Goal: Task Accomplishment & Management: Complete application form

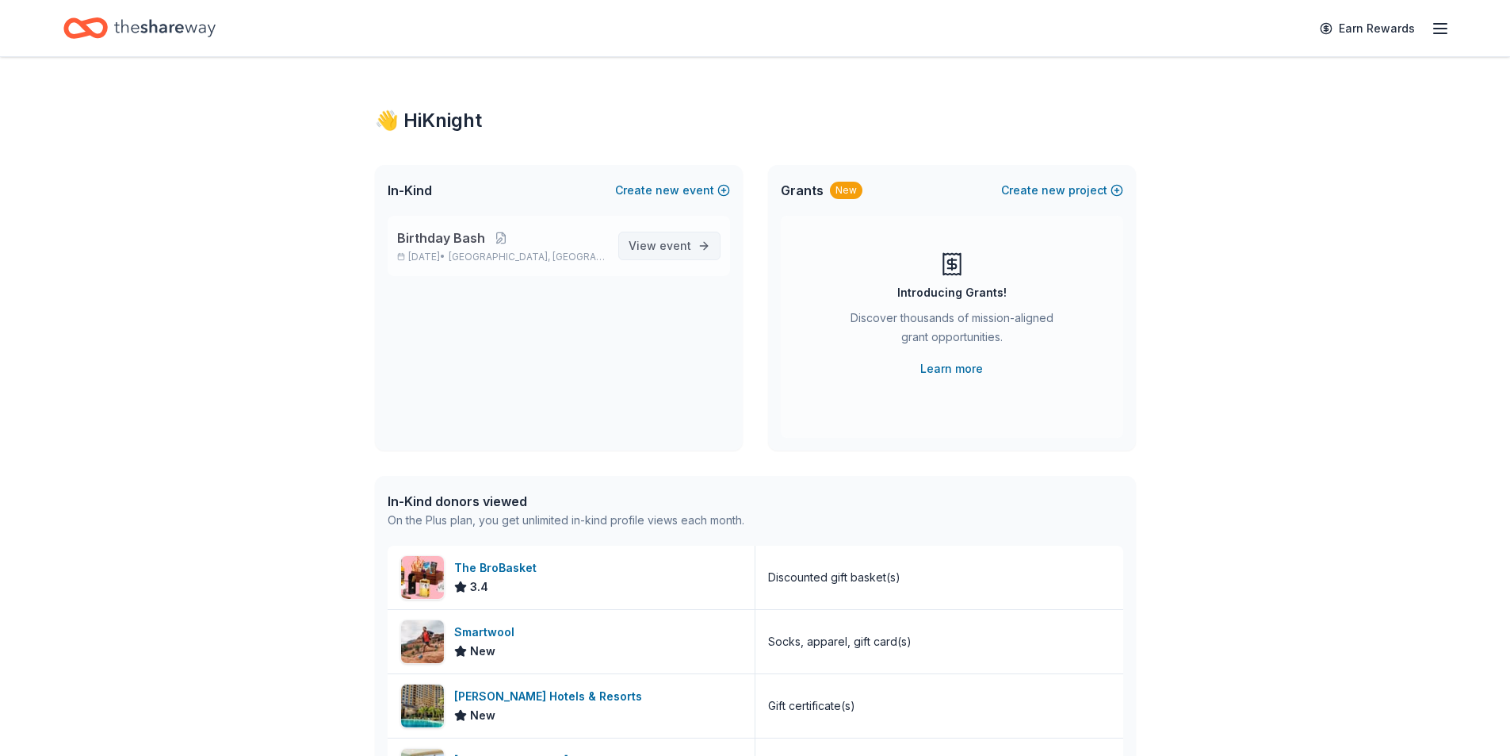
click at [681, 247] on span "event" at bounding box center [676, 245] width 32 height 13
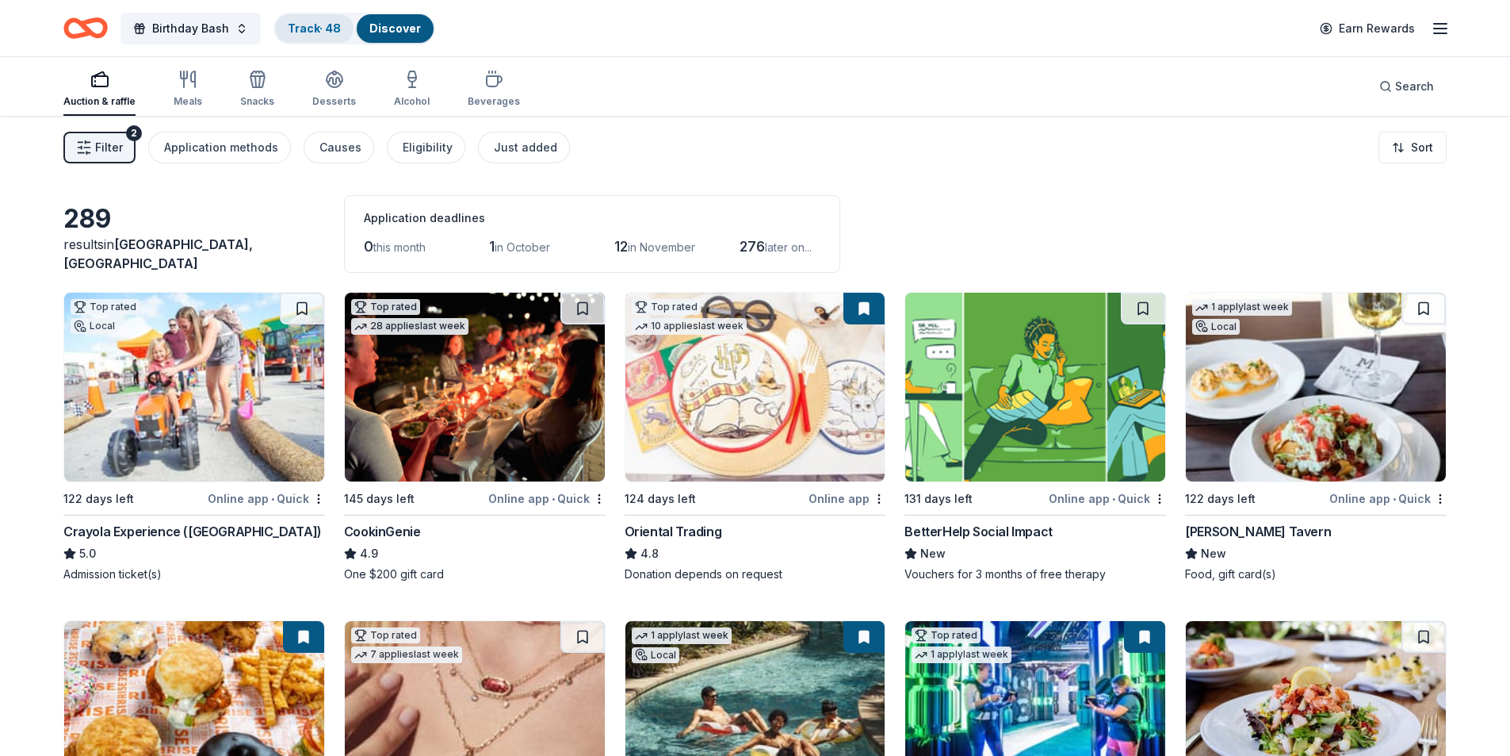
click at [305, 30] on link "Track · 48" at bounding box center [314, 27] width 53 height 13
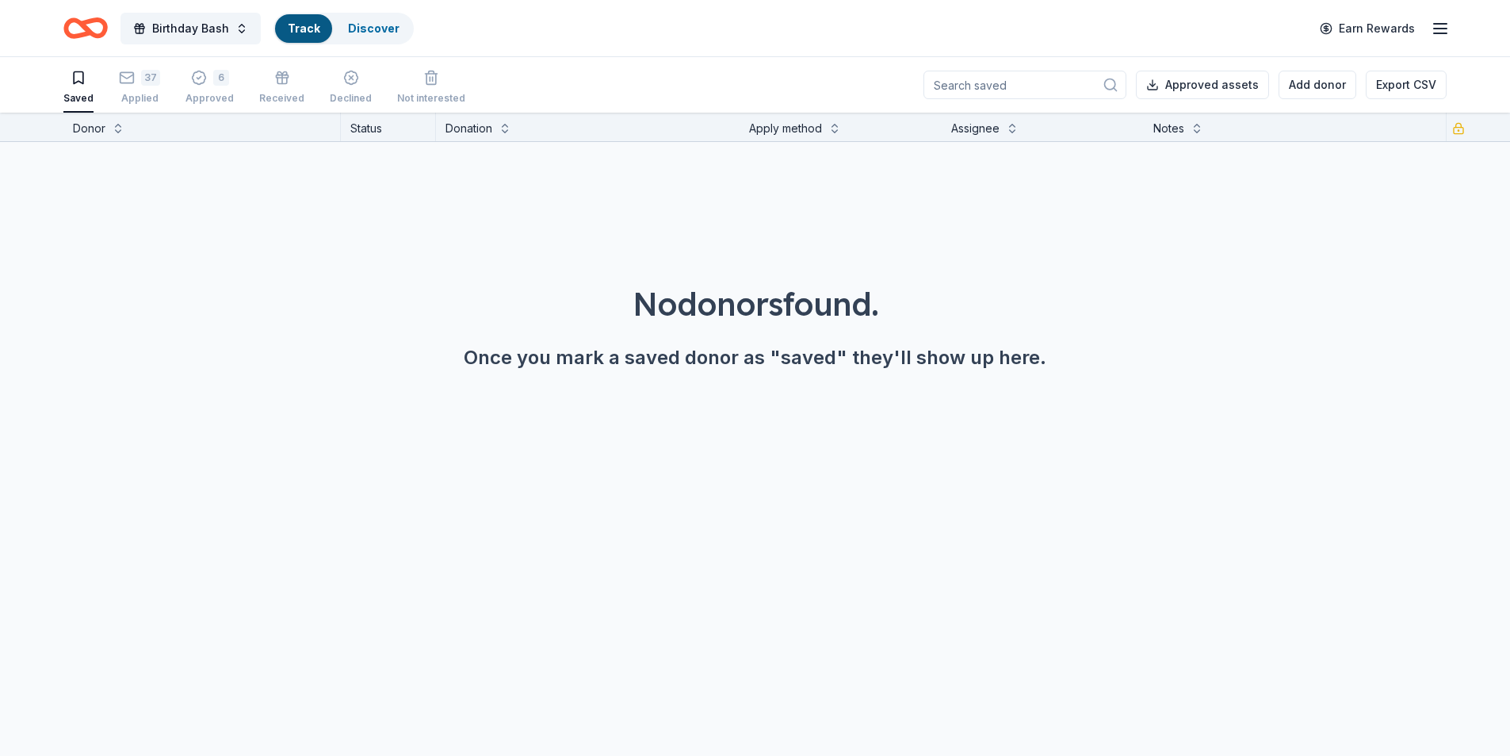
scroll to position [1, 0]
click at [136, 89] on div "37 Applied" at bounding box center [139, 86] width 41 height 35
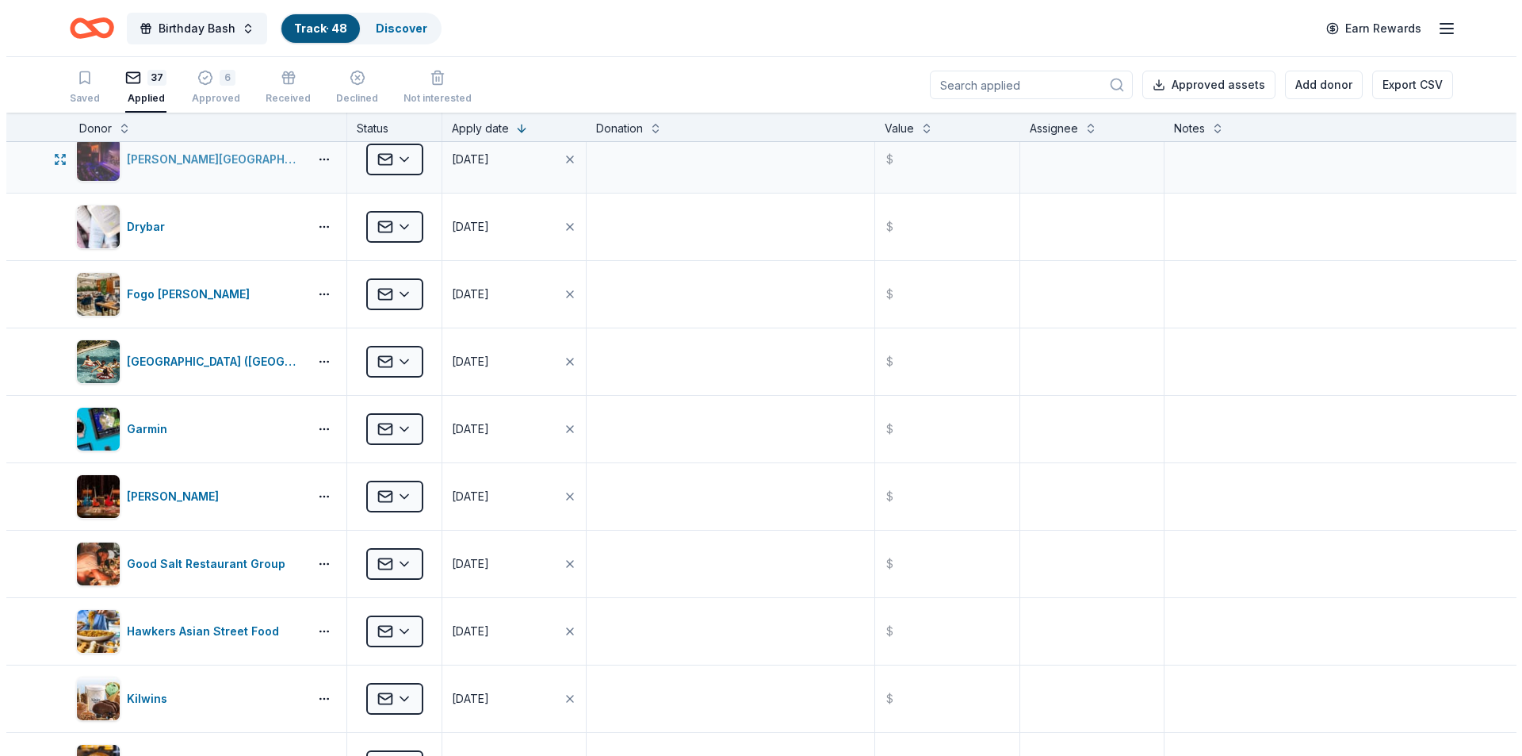
scroll to position [1031, 0]
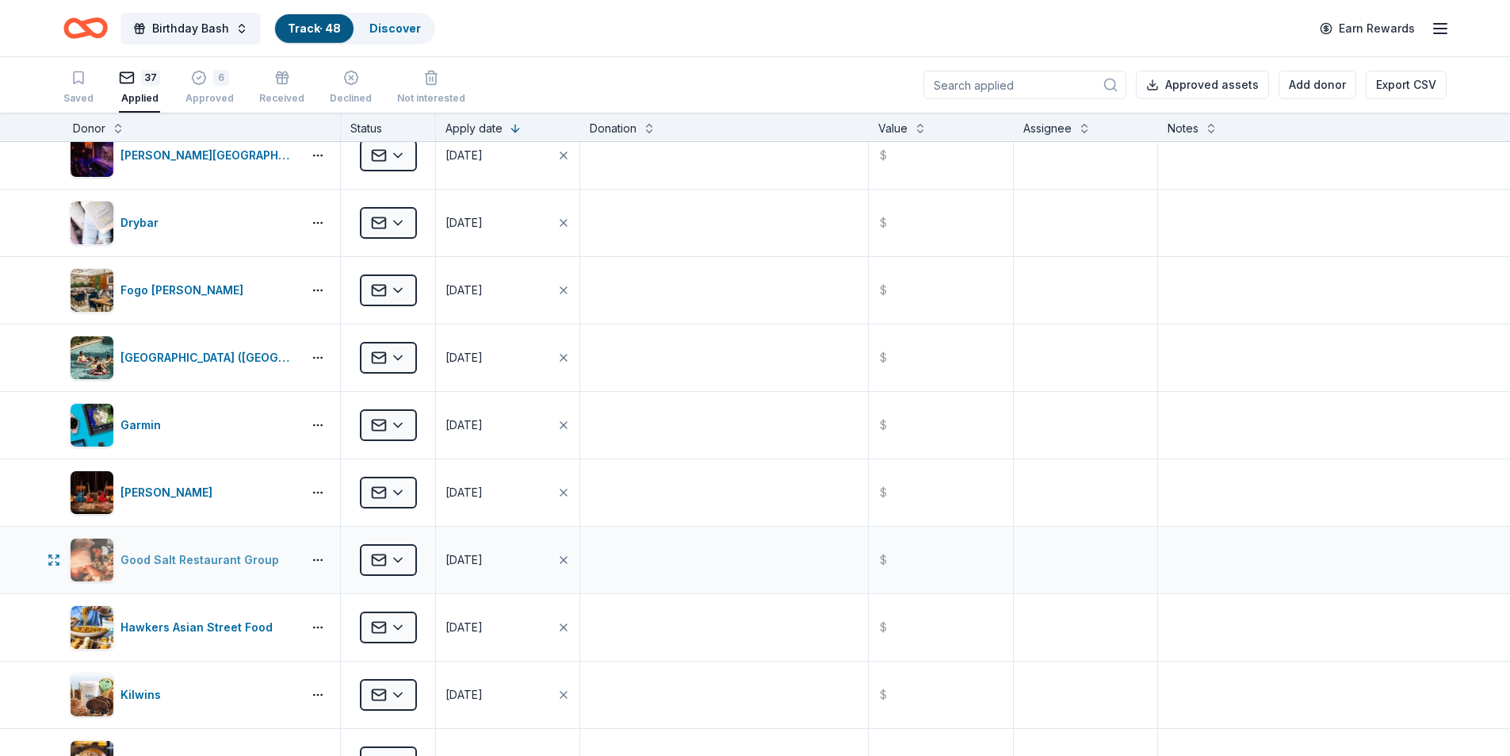
click at [216, 562] on div "Good Salt Restaurant Group" at bounding box center [203, 559] width 165 height 19
click at [400, 32] on link "Discover" at bounding box center [395, 27] width 52 height 13
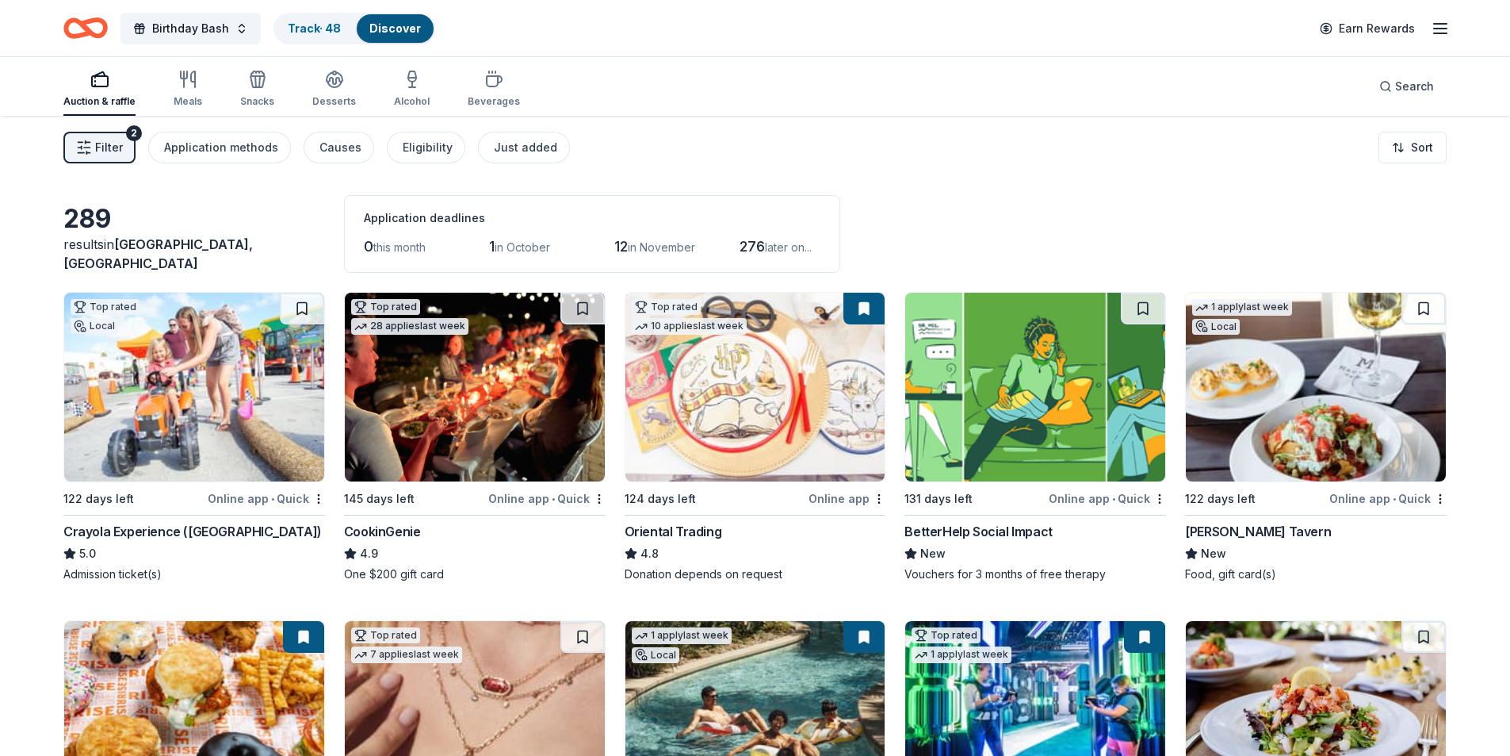
click at [101, 149] on span "Filter" at bounding box center [109, 147] width 28 height 19
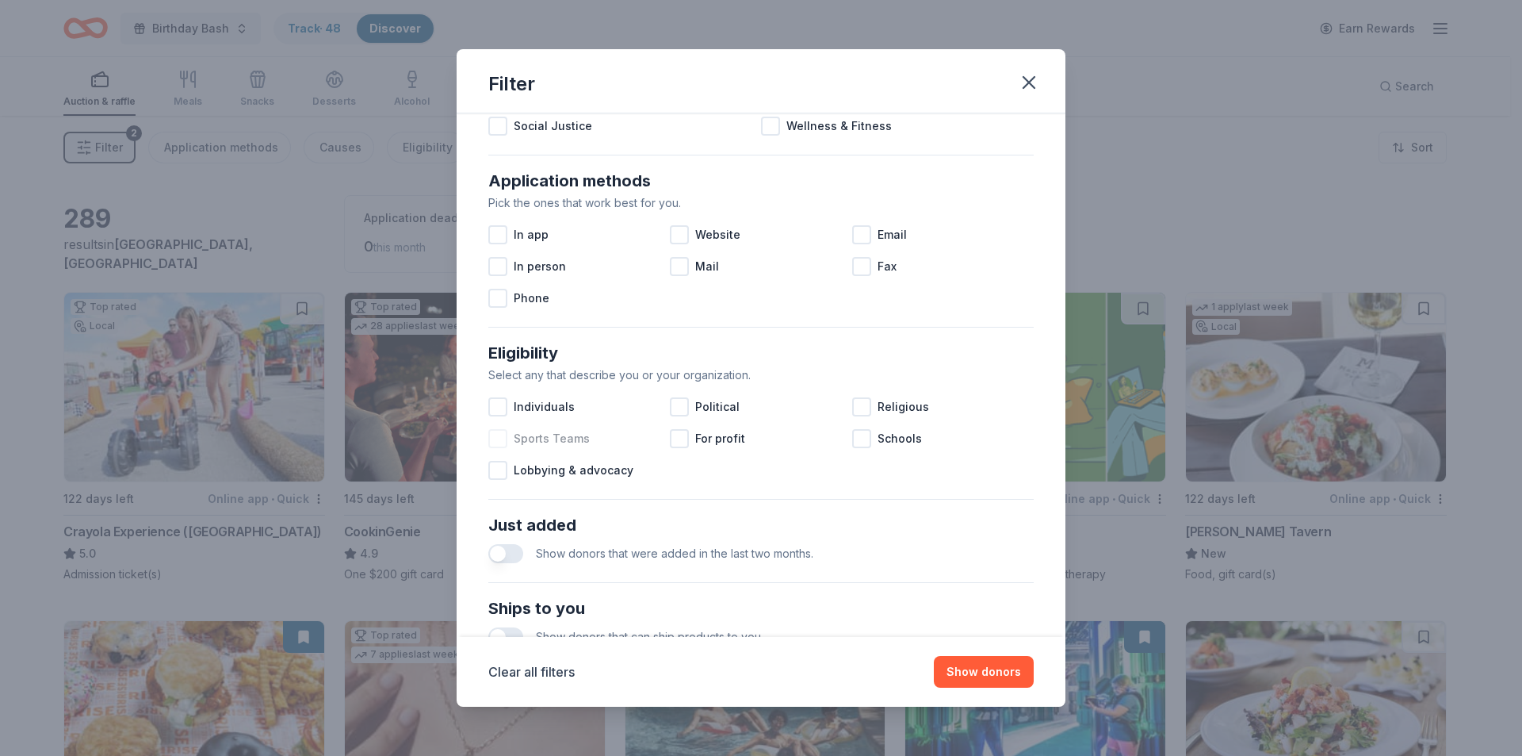
scroll to position [317, 0]
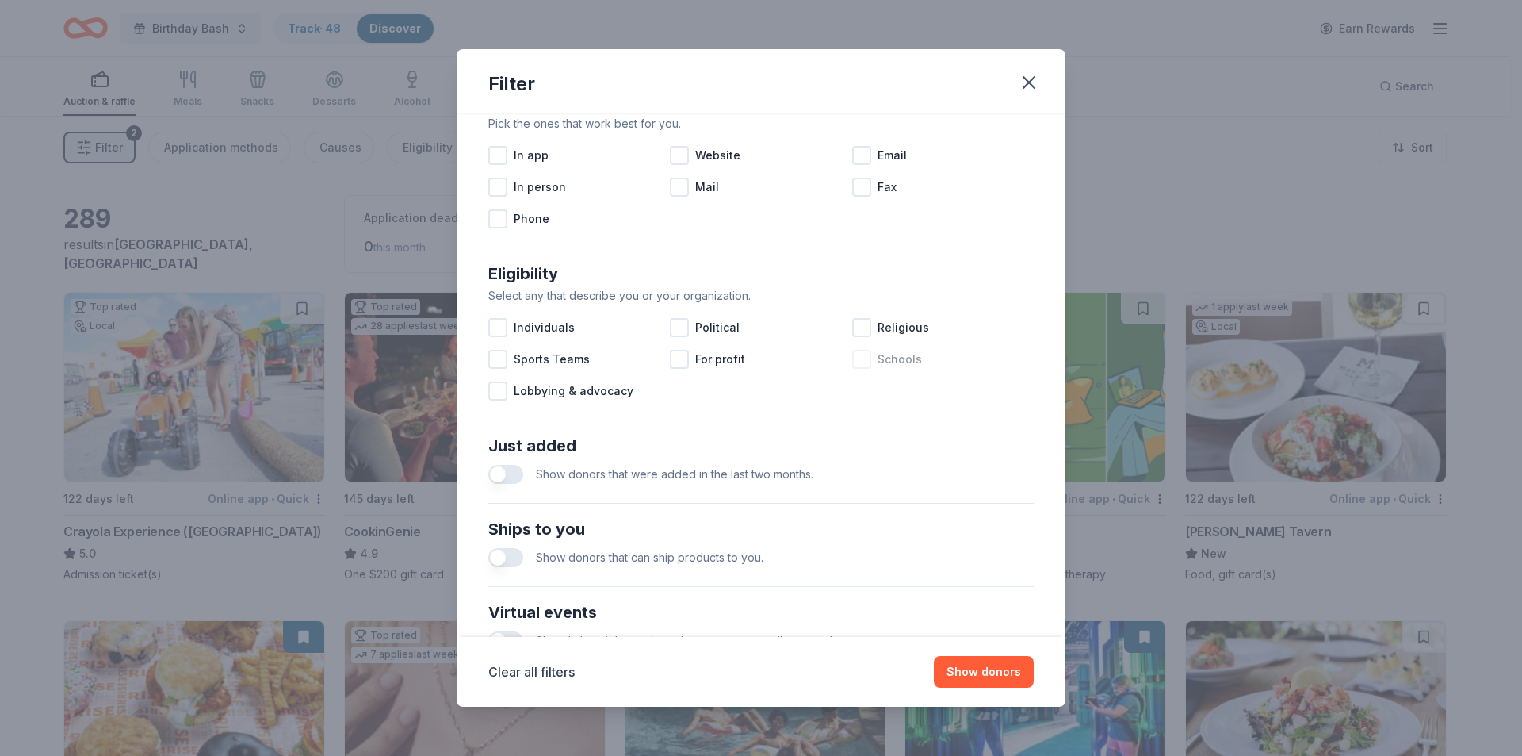
click at [852, 363] on div at bounding box center [861, 359] width 19 height 19
click at [507, 471] on button "button" at bounding box center [505, 474] width 35 height 19
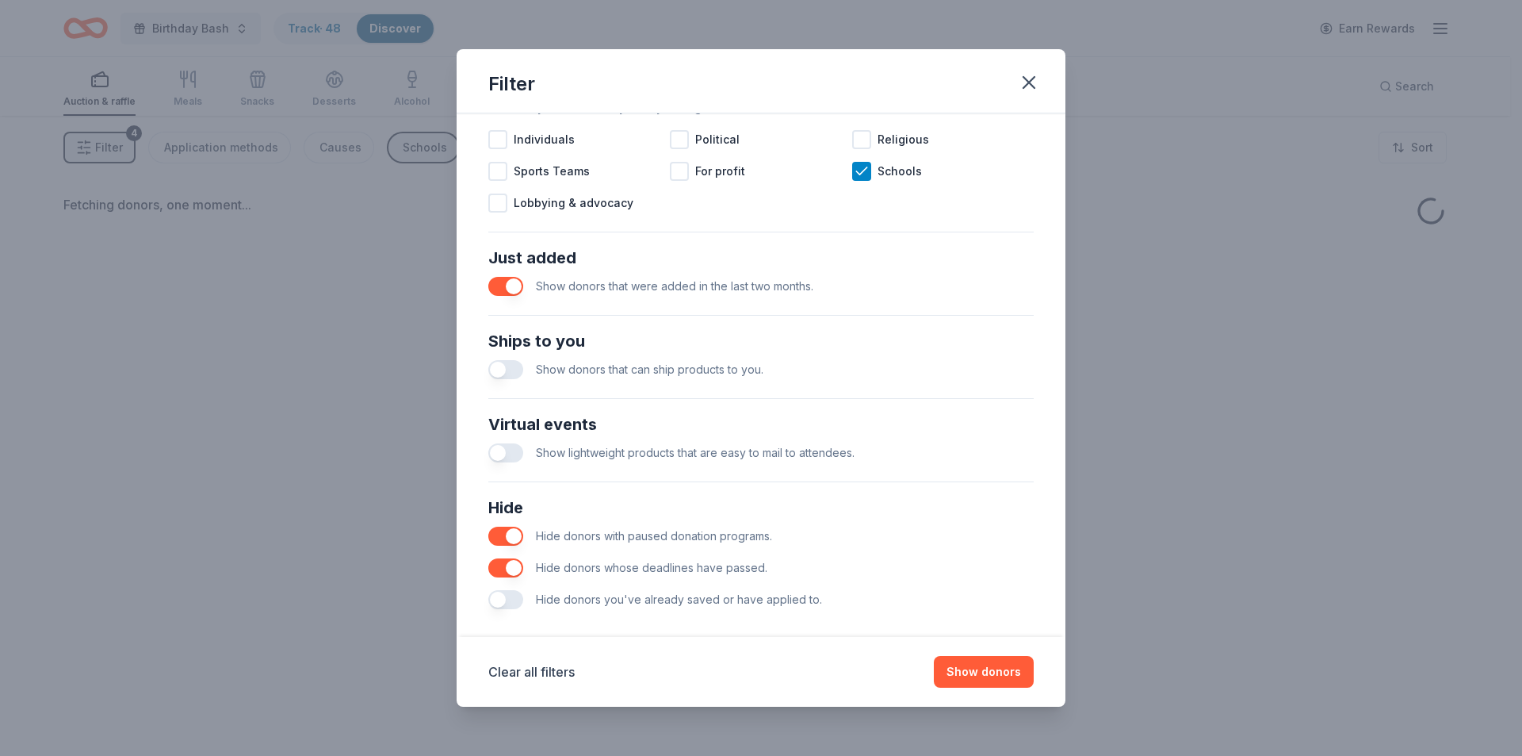
scroll to position [522, 0]
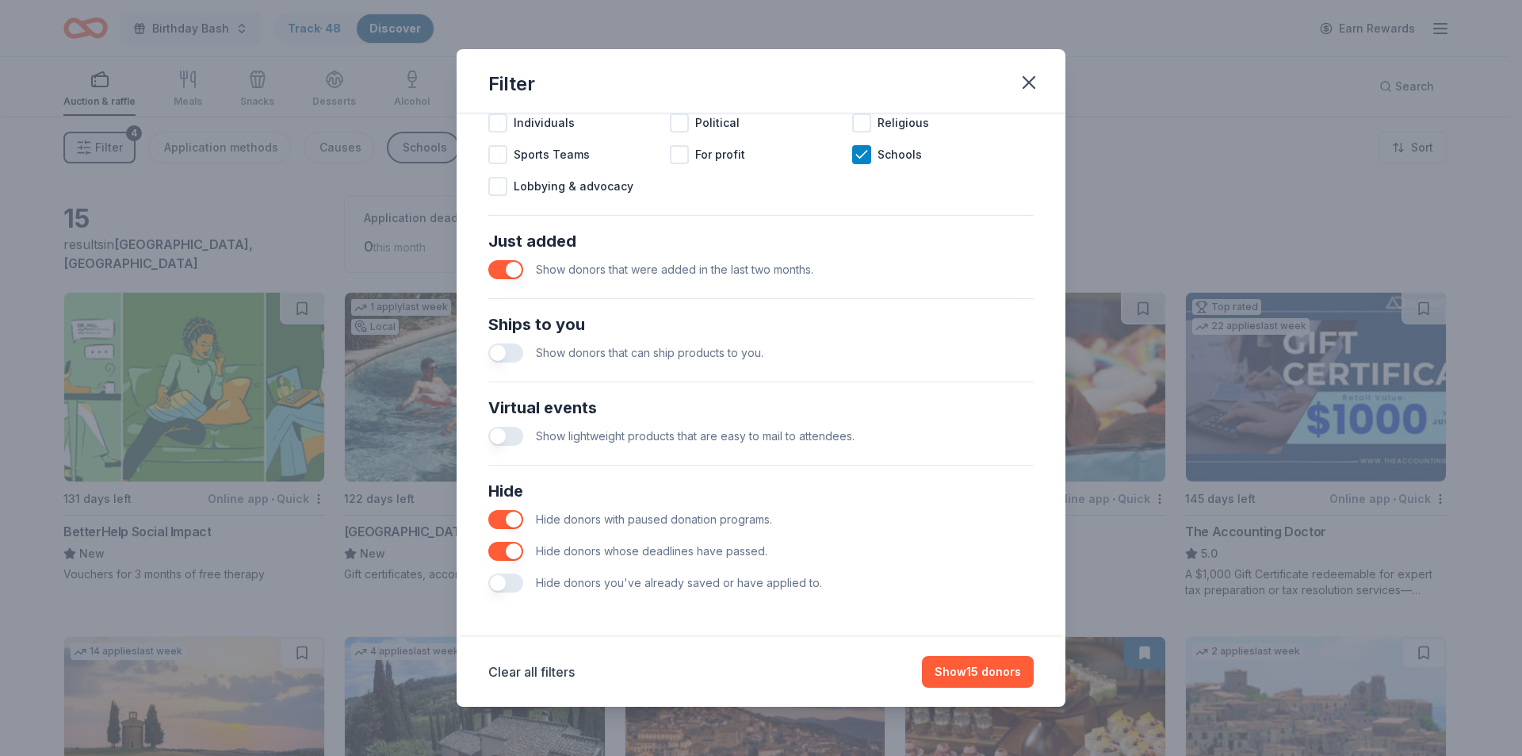
click at [510, 583] on button "button" at bounding box center [505, 582] width 35 height 19
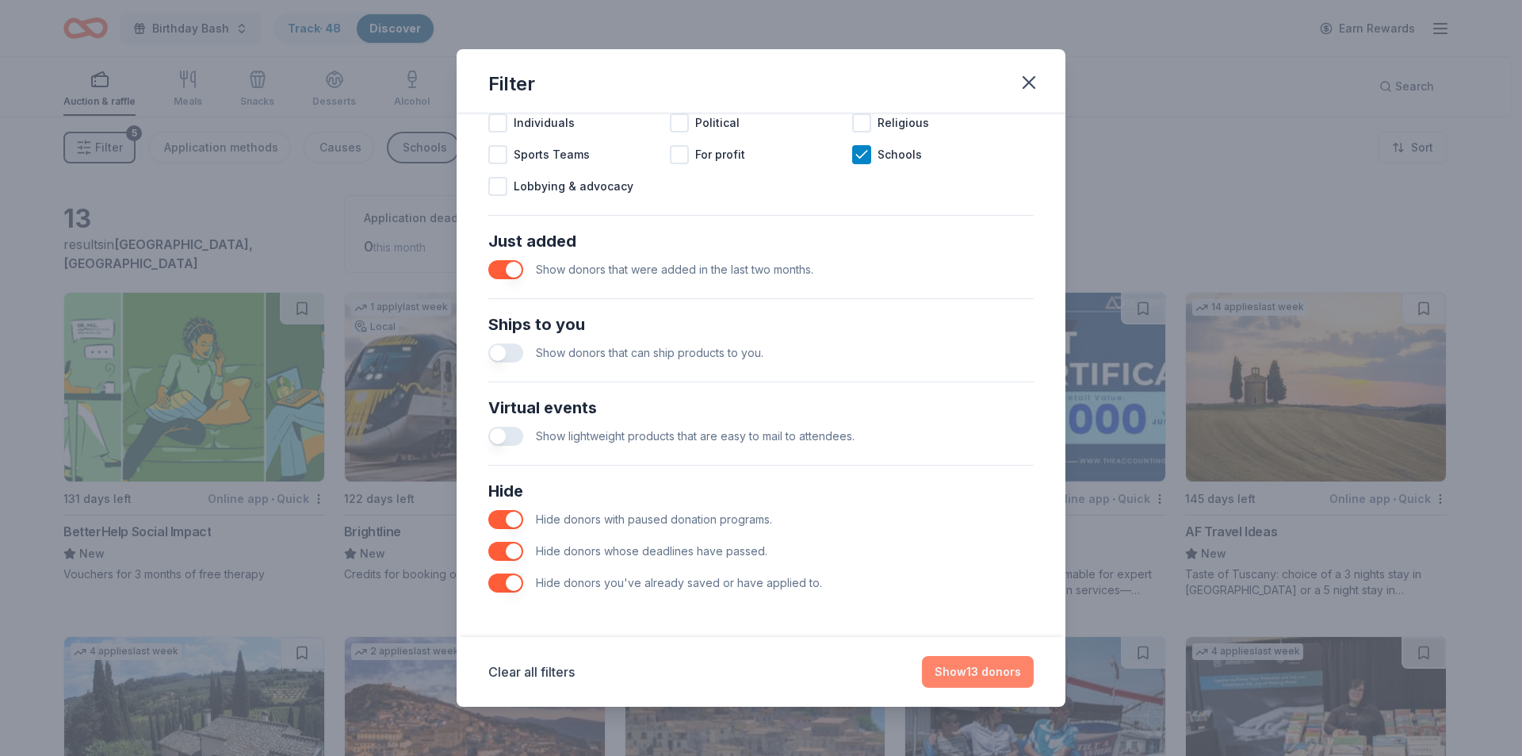
click at [970, 679] on button "Show 13 donors" at bounding box center [978, 672] width 112 height 32
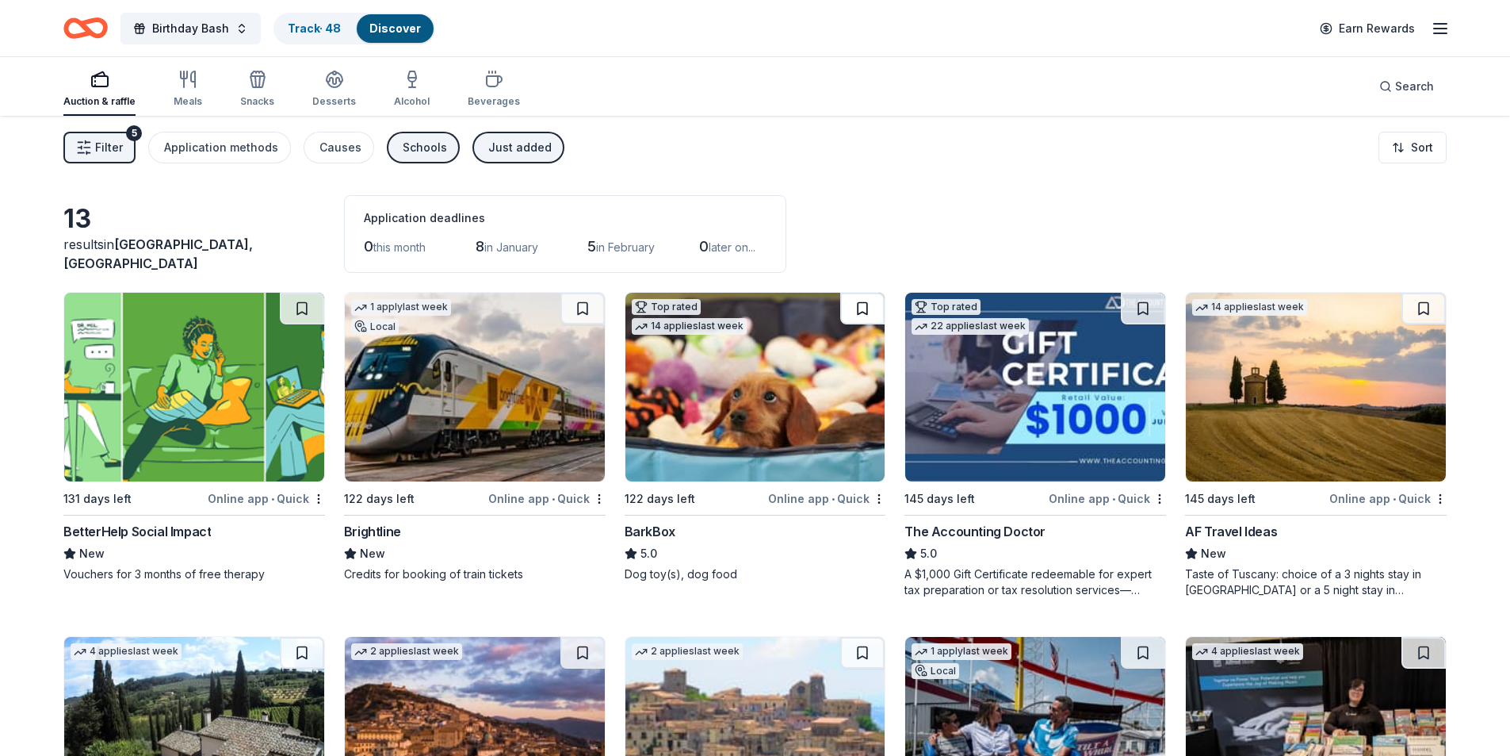
click at [860, 303] on button at bounding box center [862, 309] width 44 height 32
click at [860, 303] on button at bounding box center [864, 309] width 41 height 32
click at [878, 497] on html "Birthday Bash Track · 49 Discover Earn Rewards Auction & raffle Meals Snacks De…" at bounding box center [755, 378] width 1510 height 756
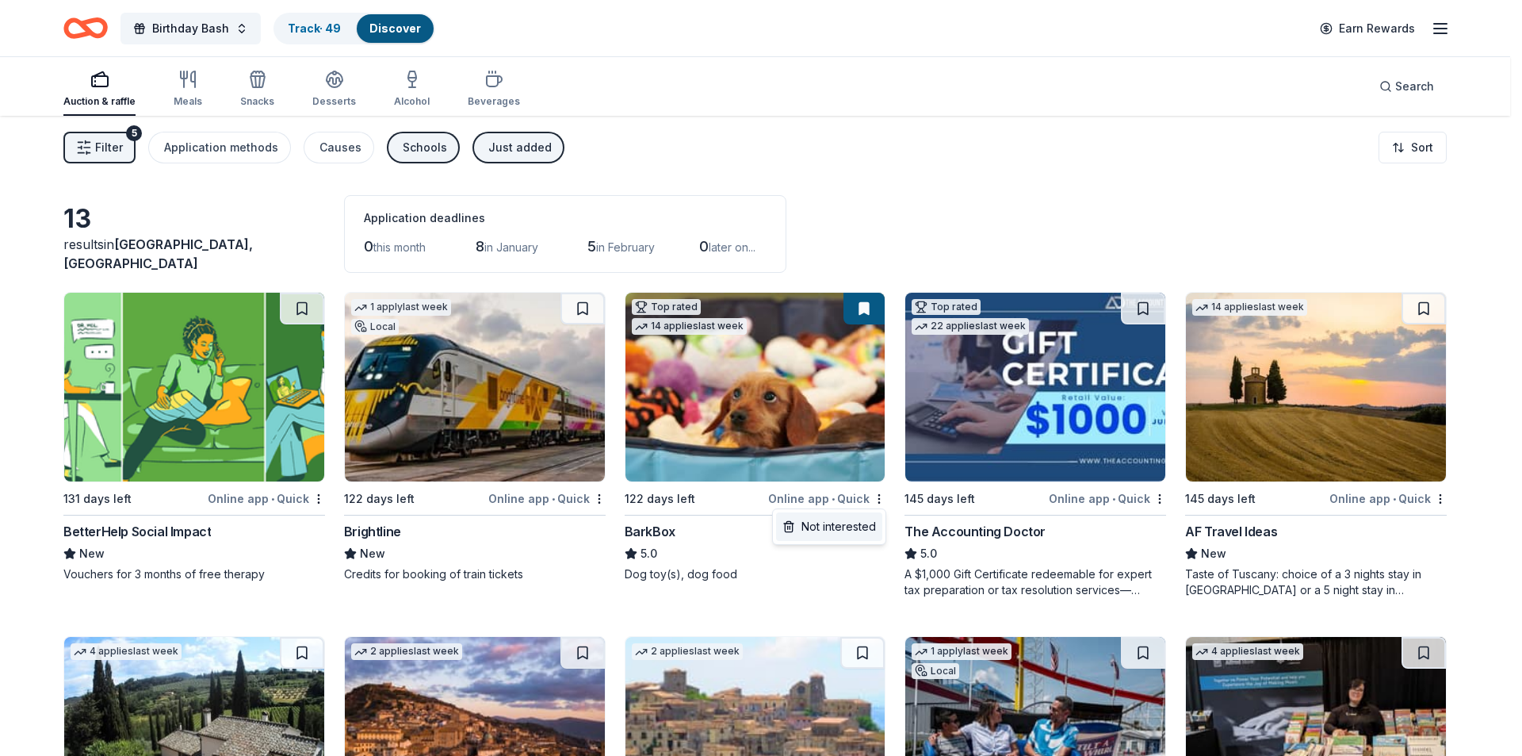
click at [848, 521] on div "Not interested" at bounding box center [829, 526] width 106 height 29
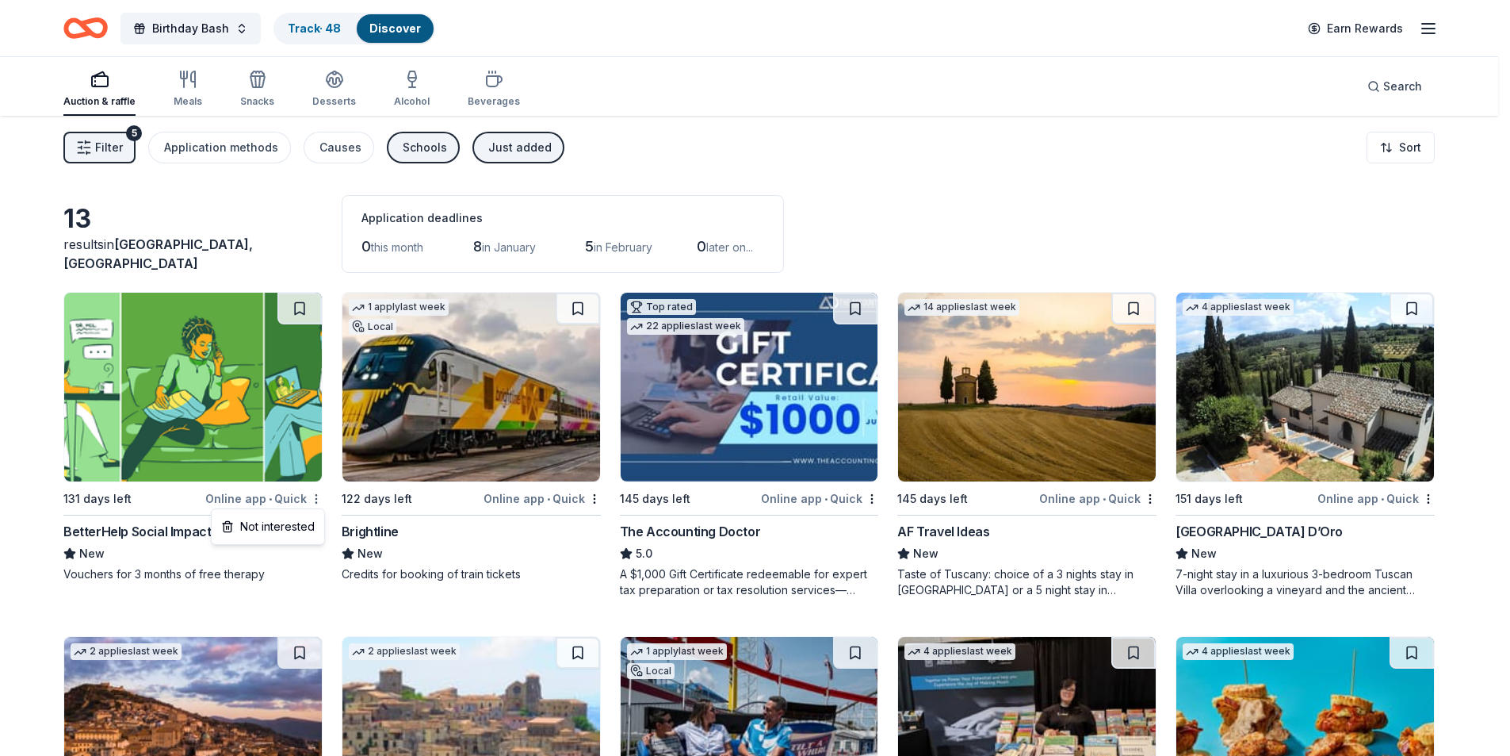
click at [322, 499] on html "Birthday Bash Track · 48 Discover Earn Rewards Auction & raffle Meals Snacks De…" at bounding box center [755, 378] width 1510 height 756
click at [292, 530] on div "Not interested" at bounding box center [268, 526] width 106 height 29
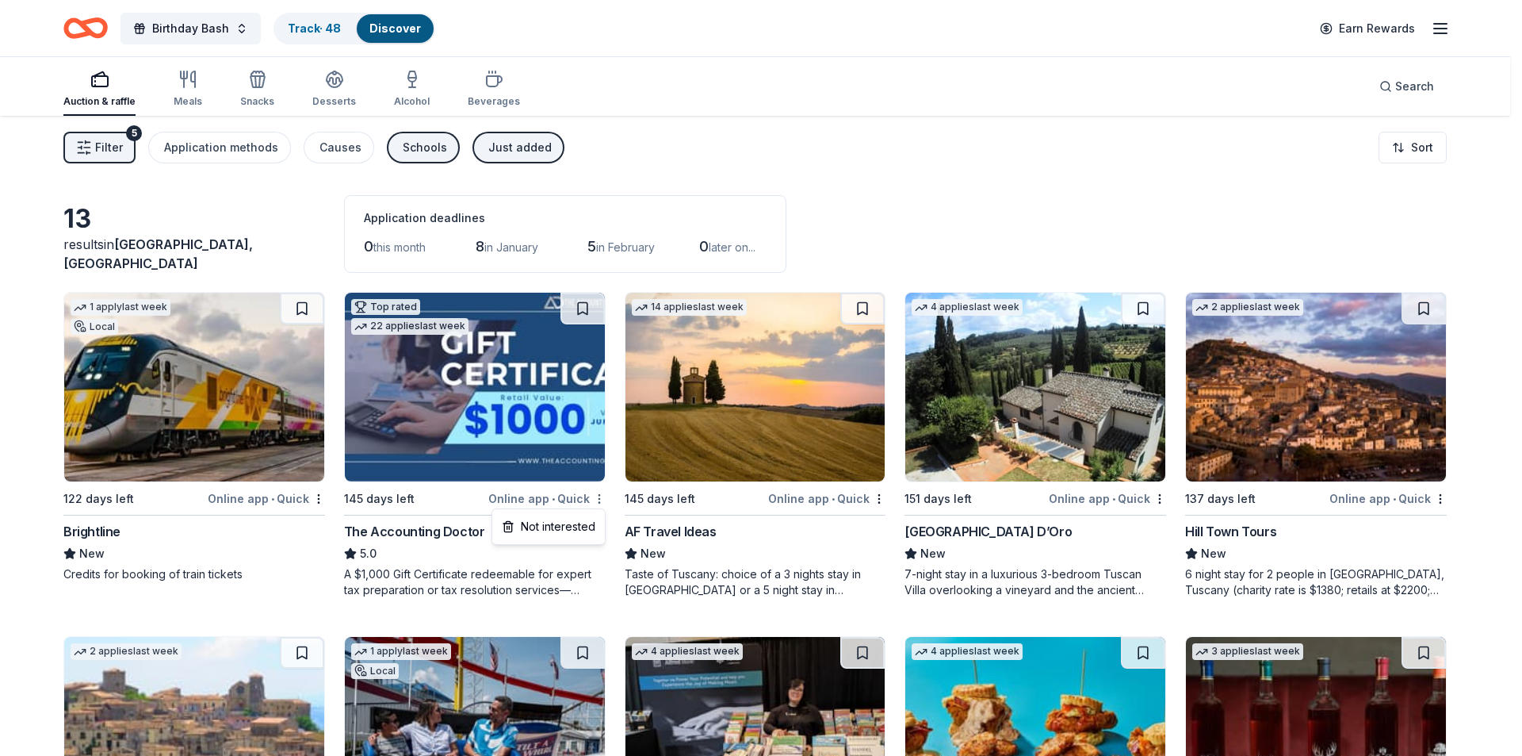
click at [601, 497] on html "Birthday Bash Track · 48 Discover Earn Rewards Auction & raffle Meals Snacks De…" at bounding box center [761, 378] width 1522 height 756
click at [563, 526] on div "Not interested" at bounding box center [549, 526] width 106 height 29
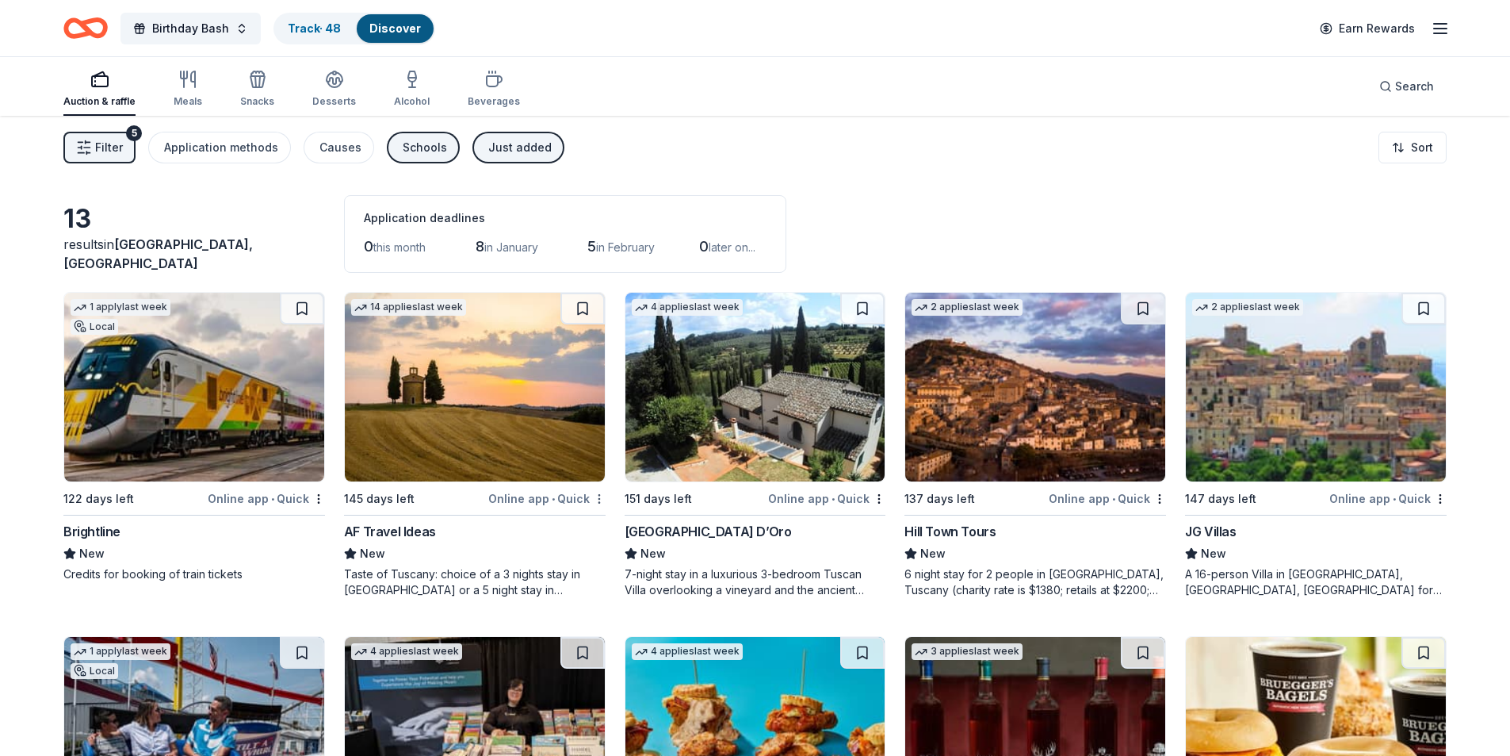
click at [598, 499] on html "Birthday Bash Track · 48 Discover Earn Rewards Auction & raffle Meals Snacks De…" at bounding box center [755, 378] width 1510 height 756
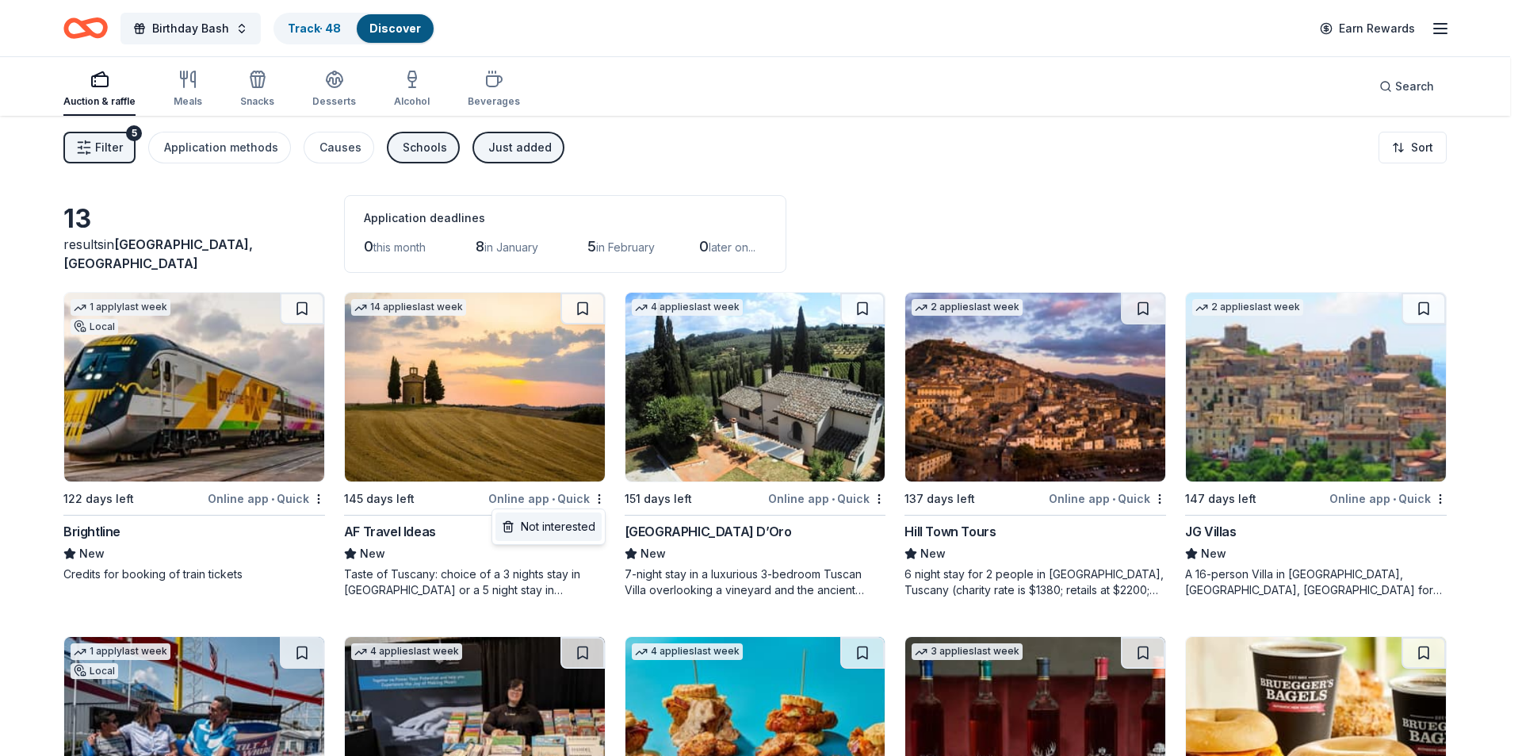
click at [561, 530] on div "Not interested" at bounding box center [549, 526] width 106 height 29
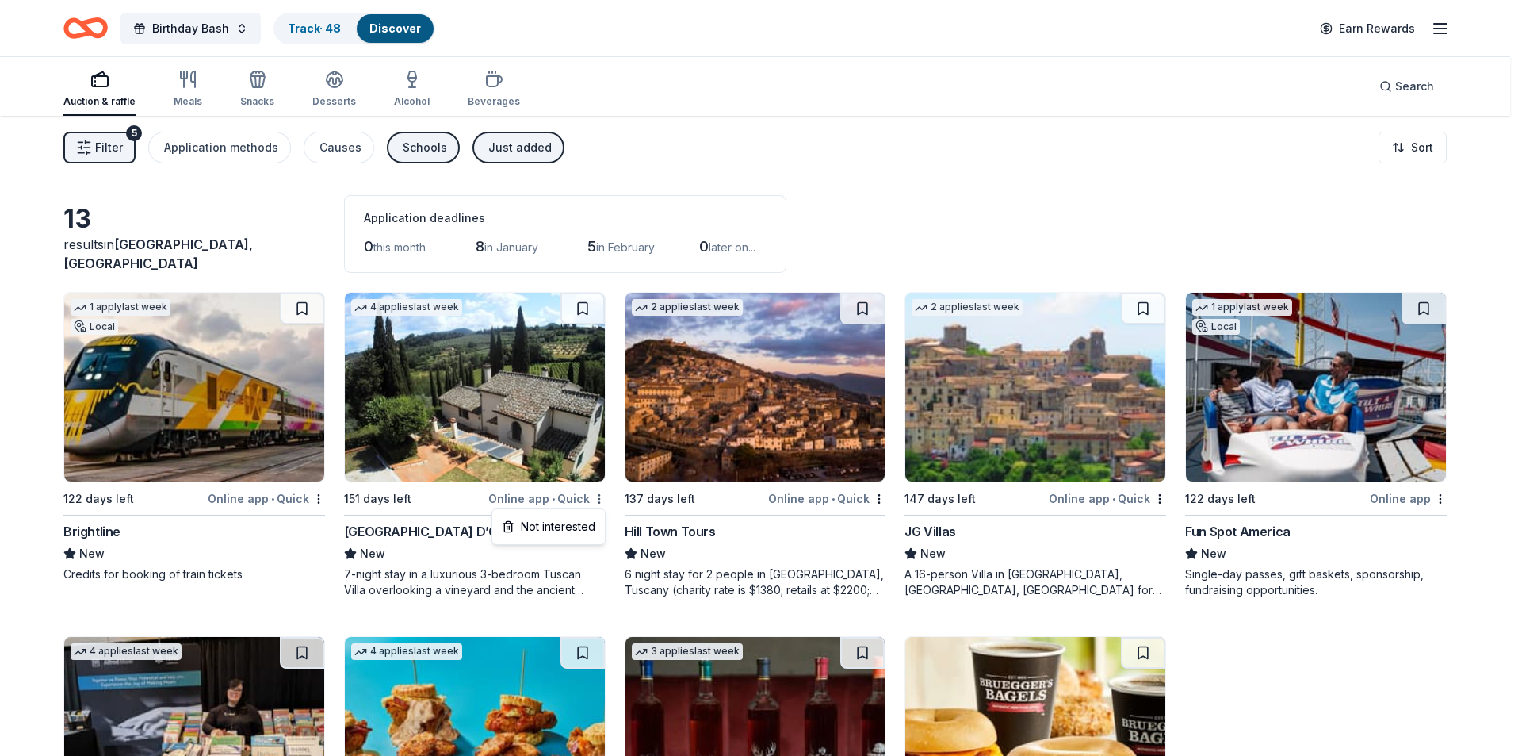
click at [600, 499] on html "Birthday Bash Track · 48 Discover Earn Rewards Auction & raffle Meals Snacks De…" at bounding box center [761, 378] width 1522 height 756
click at [576, 530] on div "Not interested" at bounding box center [549, 526] width 106 height 29
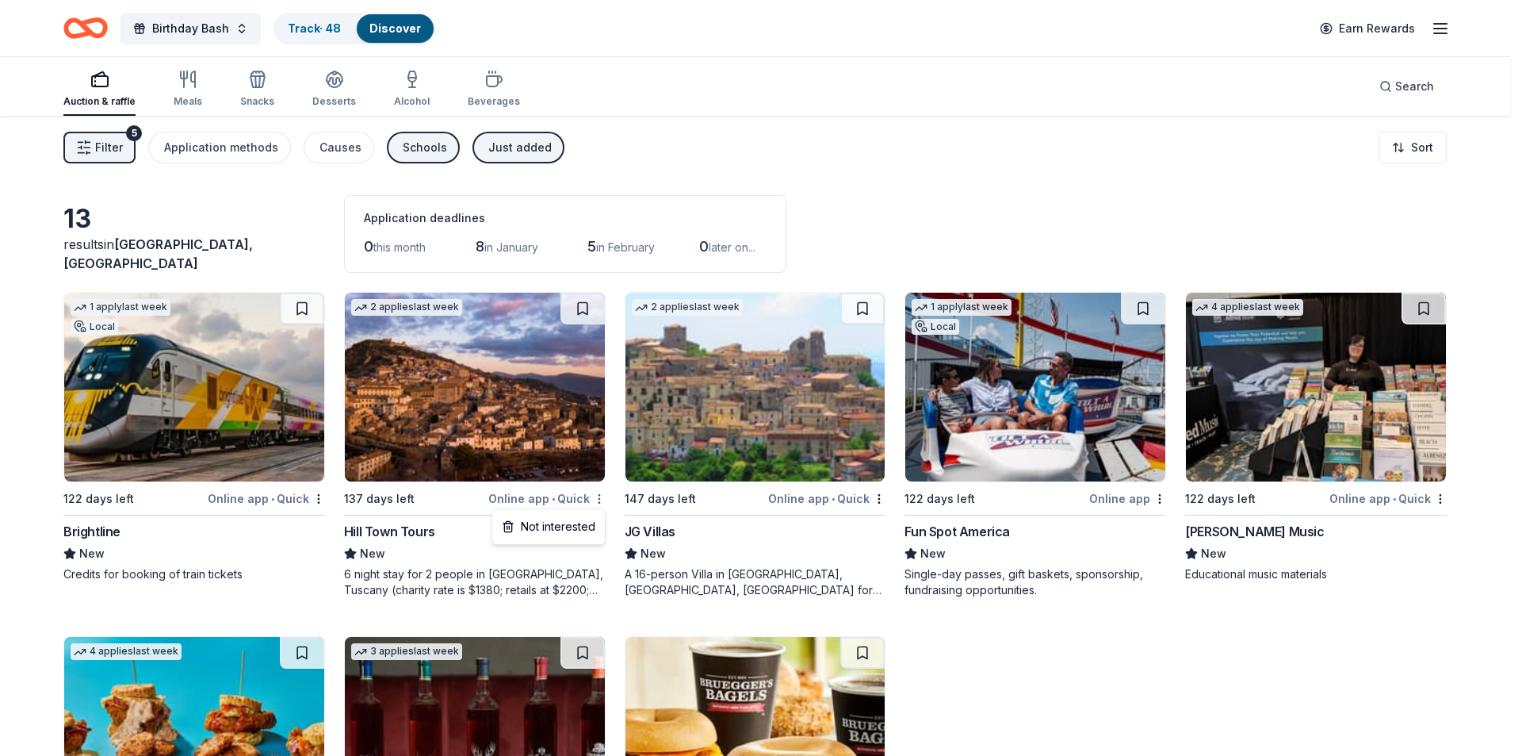
click at [599, 498] on html "Birthday Bash Track · 48 Discover Earn Rewards Auction & raffle Meals Snacks De…" at bounding box center [761, 378] width 1522 height 756
click at [575, 529] on div "Not interested" at bounding box center [549, 526] width 106 height 29
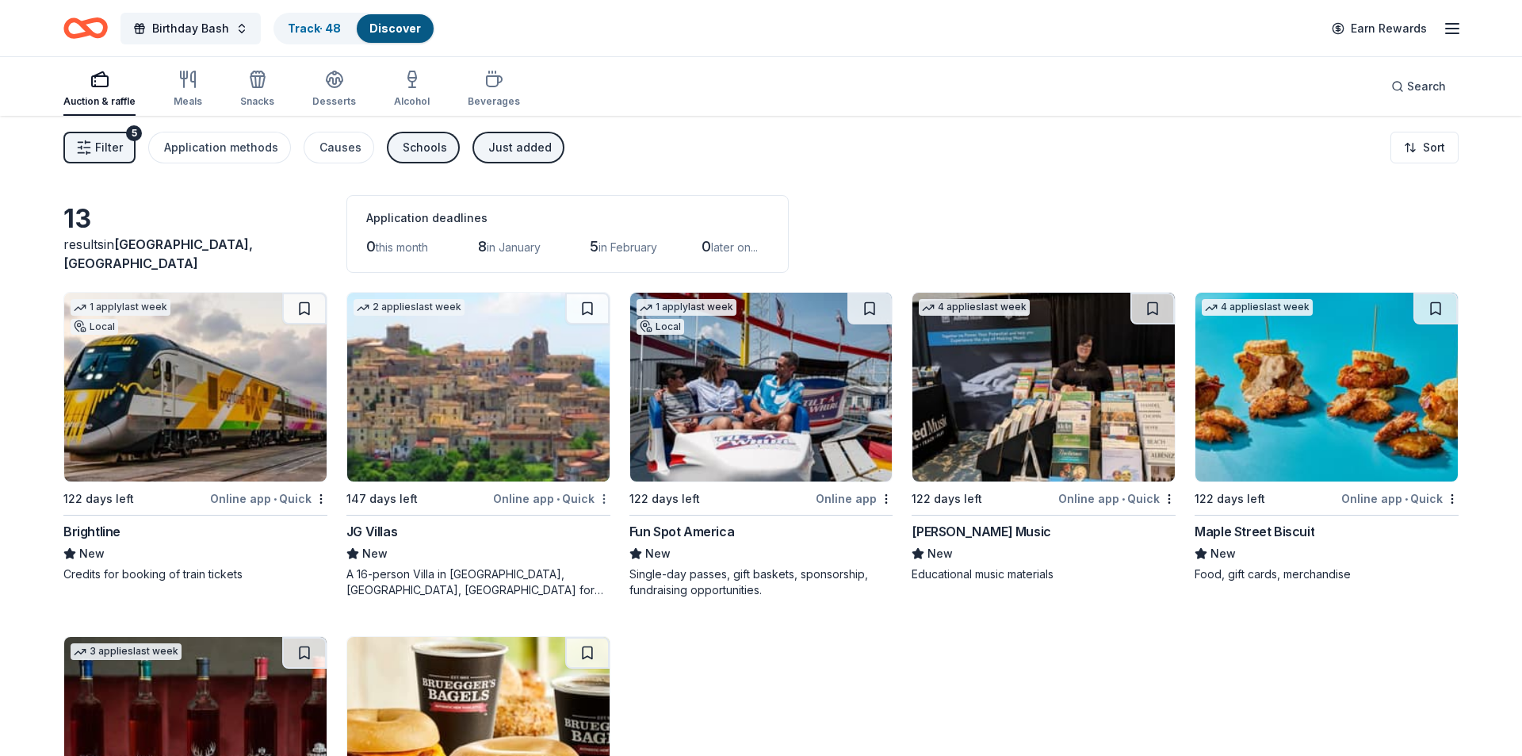
click at [600, 498] on html "Birthday Bash Track · 48 Discover Earn Rewards Auction & raffle Meals Snacks De…" at bounding box center [761, 378] width 1522 height 756
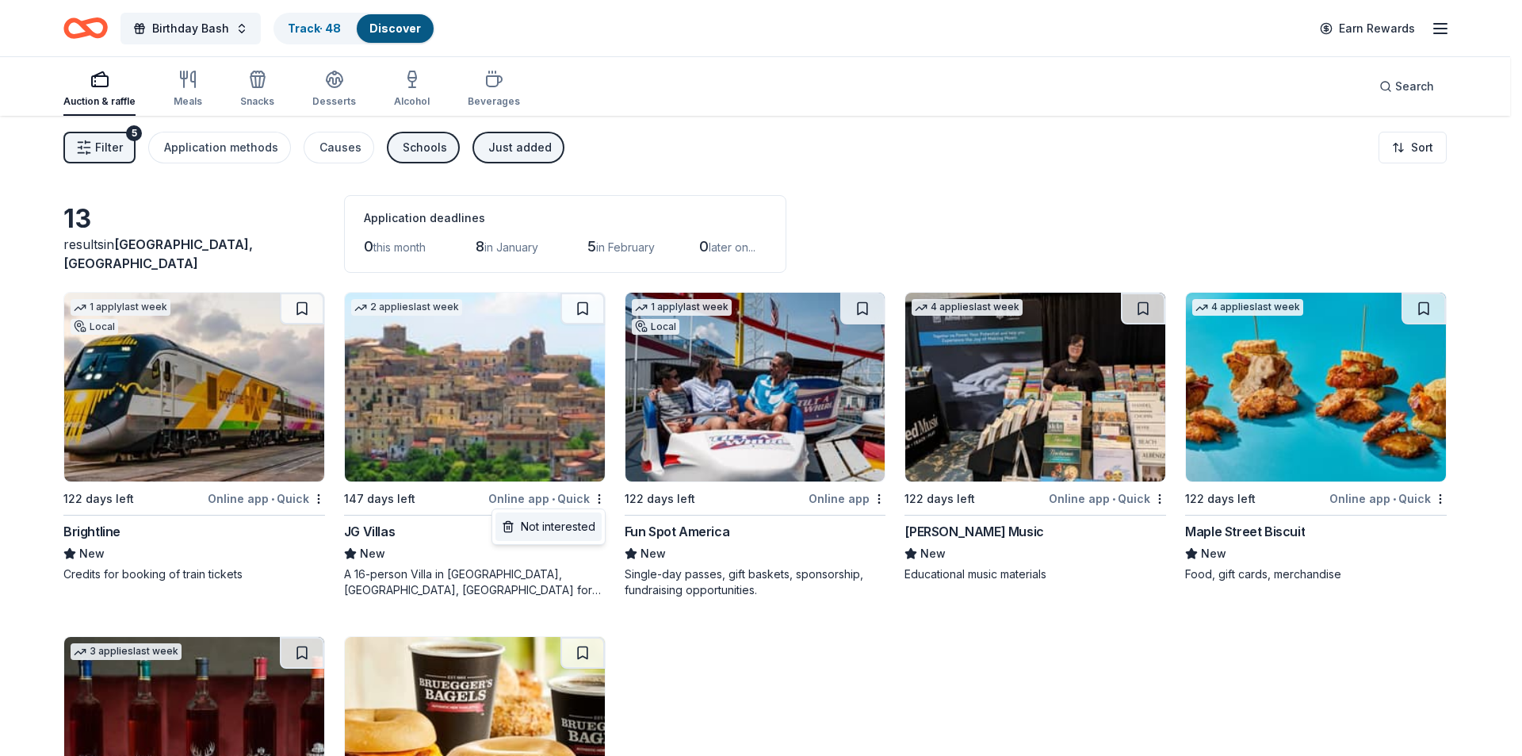
click at [577, 521] on div "Not interested" at bounding box center [549, 526] width 106 height 29
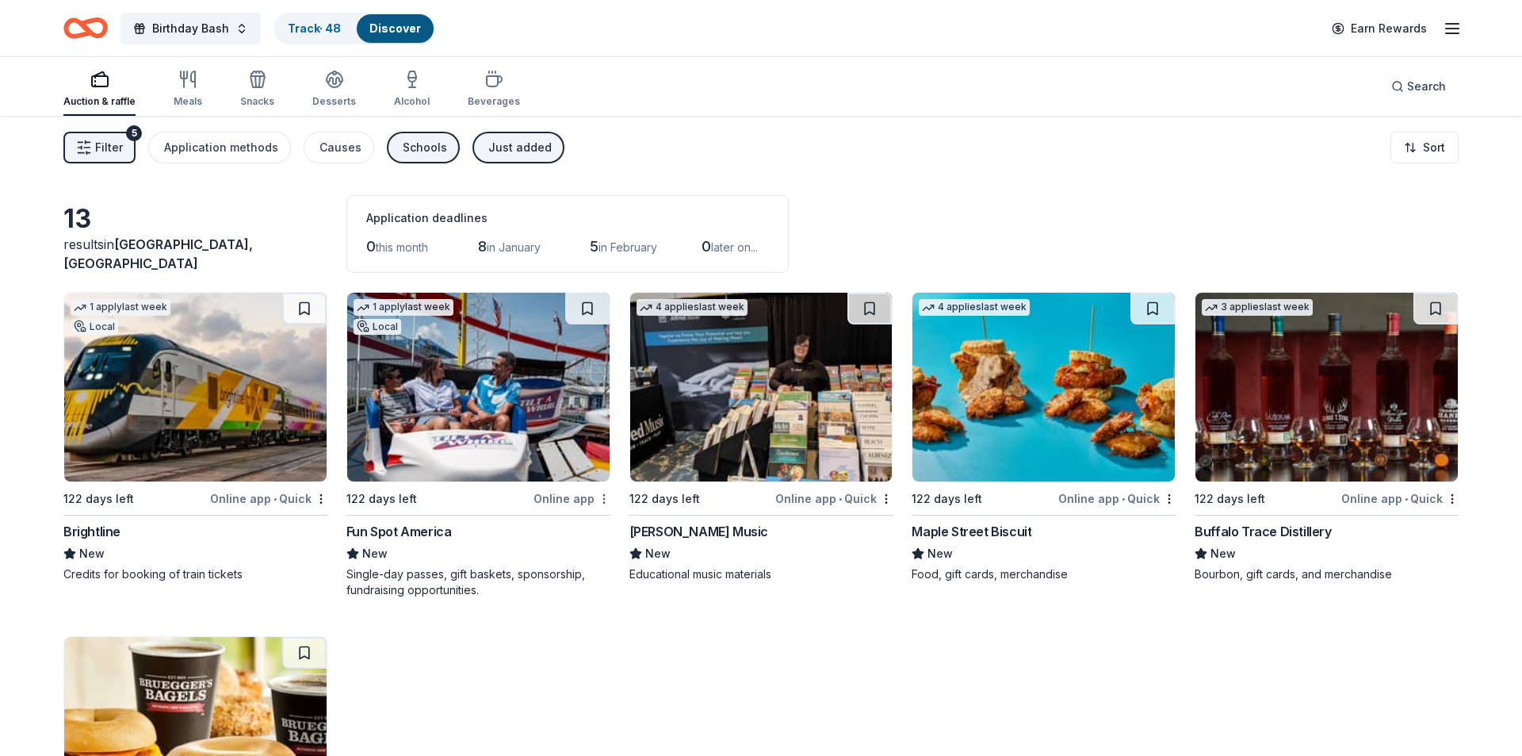
click at [601, 502] on html "Birthday Bash Track · 48 Discover Earn Rewards Auction & raffle Meals Snacks De…" at bounding box center [761, 378] width 1522 height 756
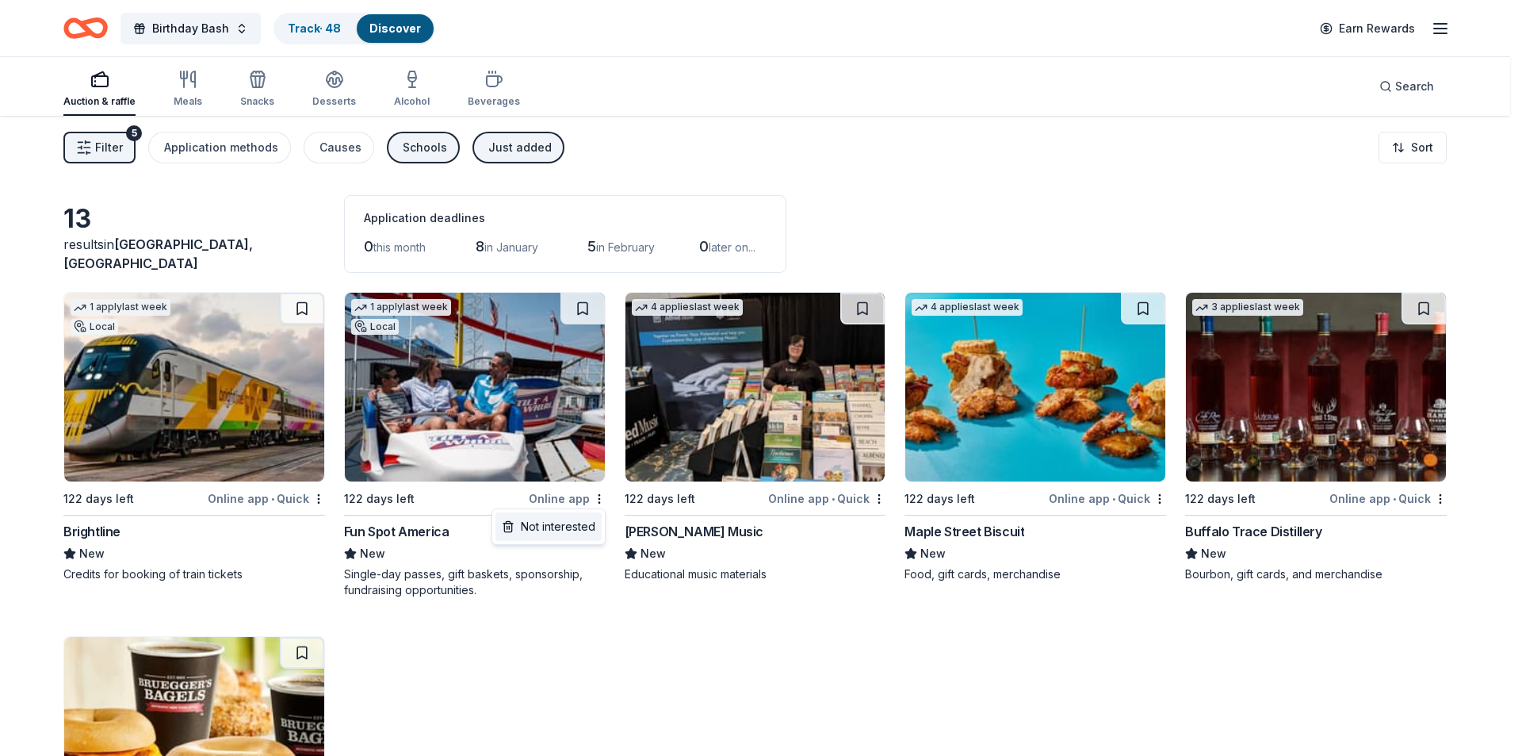
click at [580, 519] on div "Not interested" at bounding box center [549, 526] width 106 height 29
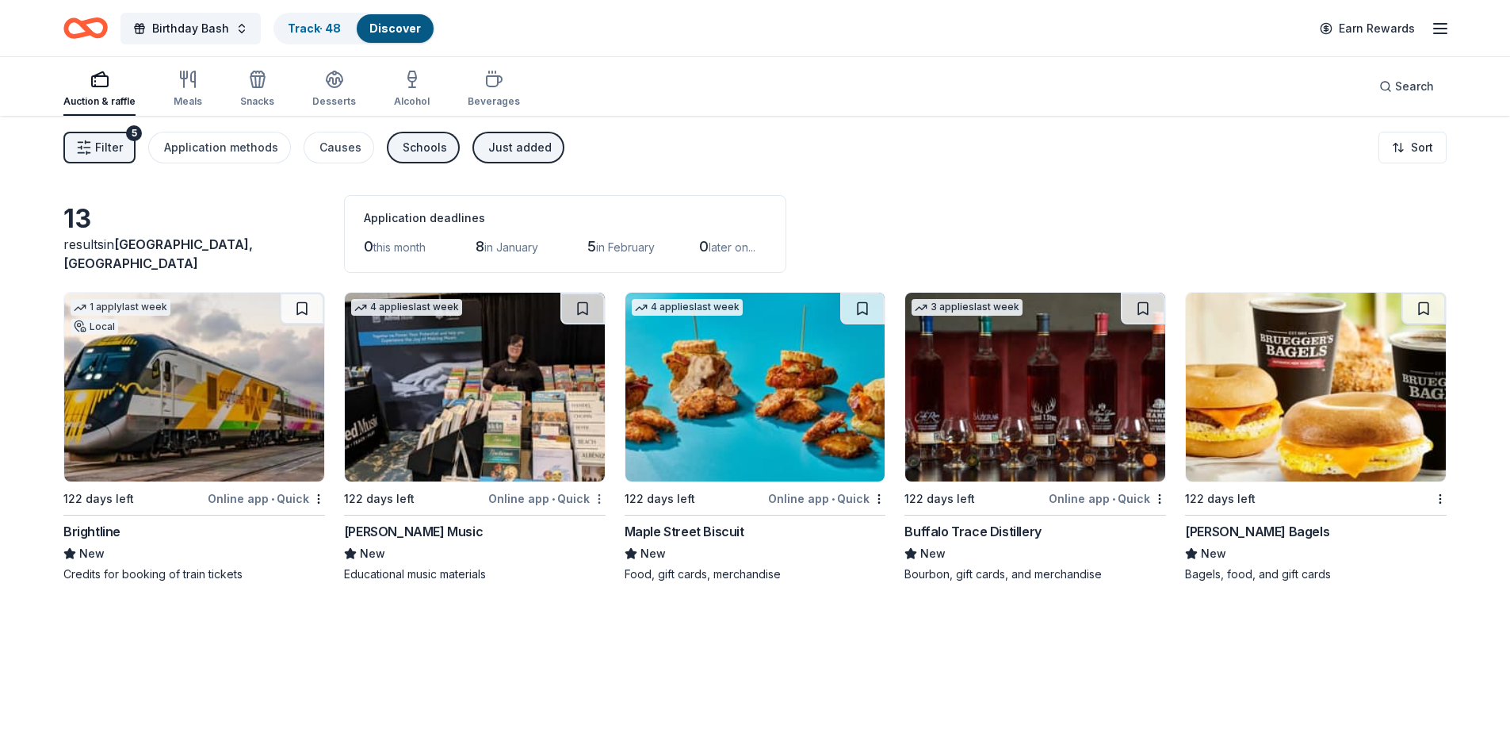
click at [597, 500] on html "Birthday Bash Track · 48 Discover Earn Rewards Auction & raffle Meals Snacks De…" at bounding box center [755, 378] width 1510 height 756
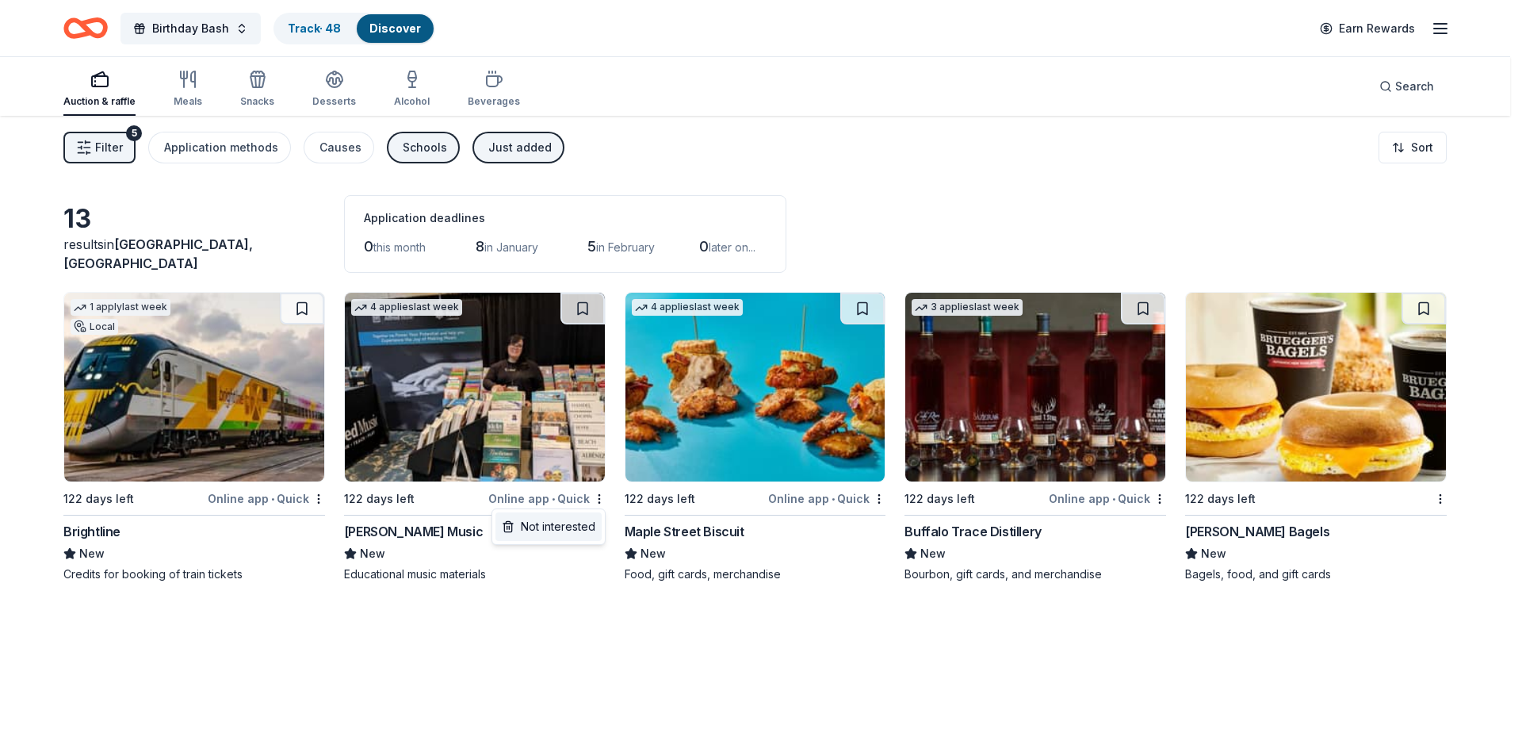
click at [570, 524] on div "Not interested" at bounding box center [549, 526] width 106 height 29
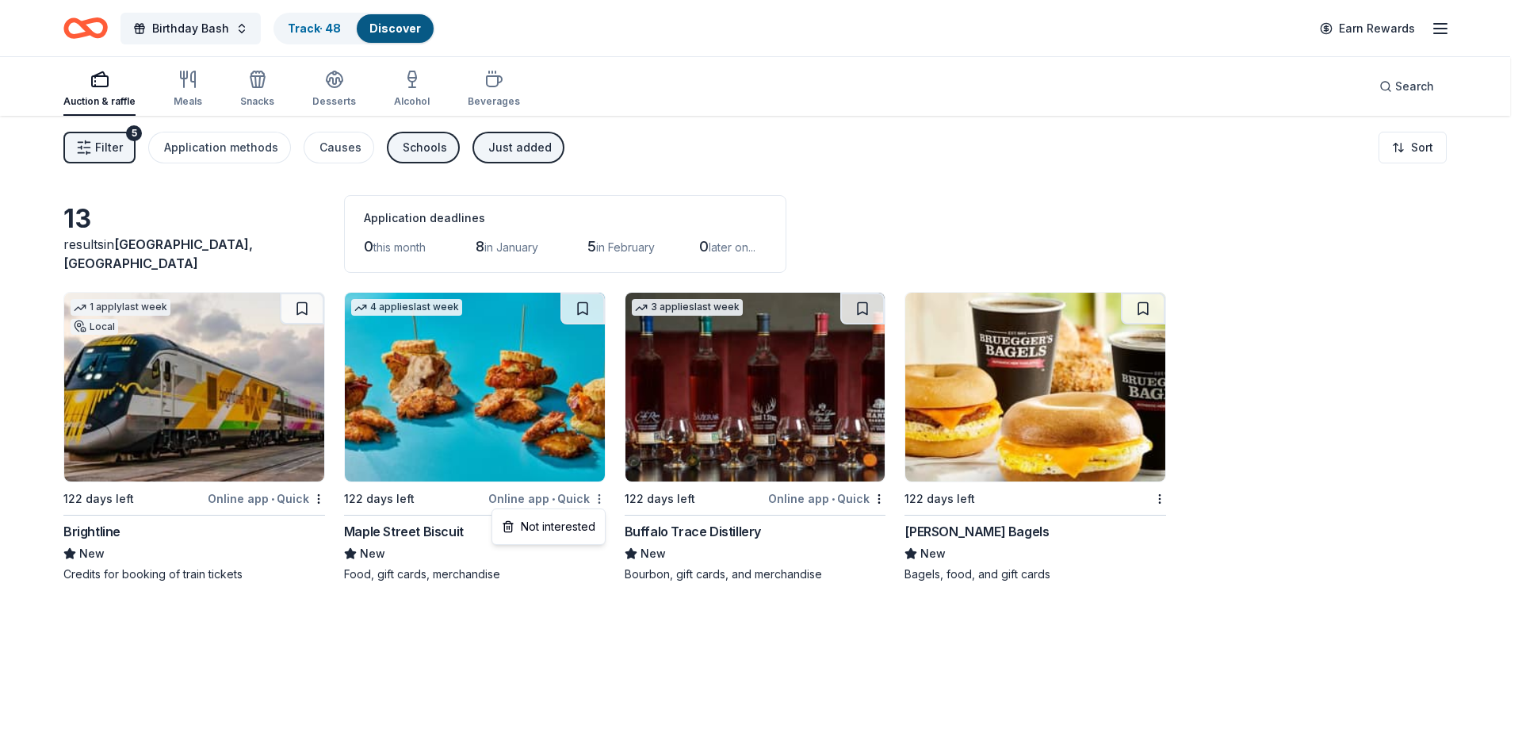
click at [598, 498] on html "Birthday Bash Track · 48 Discover Earn Rewards Auction & raffle Meals Snacks De…" at bounding box center [761, 378] width 1522 height 756
click at [567, 523] on div "Not interested" at bounding box center [549, 526] width 106 height 29
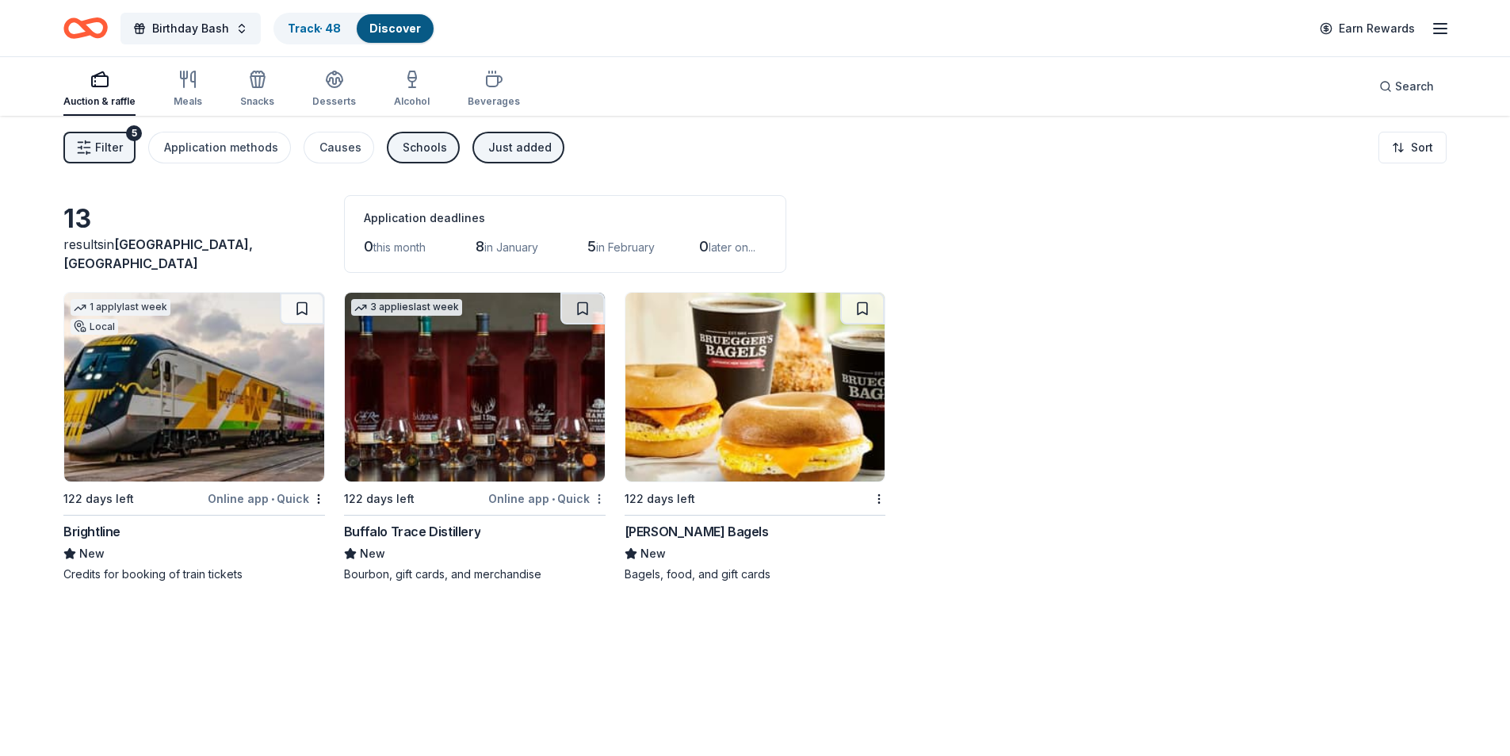
click at [603, 499] on html "Birthday Bash Track · 48 Discover Earn Rewards Auction & raffle Meals Snacks De…" at bounding box center [755, 378] width 1510 height 756
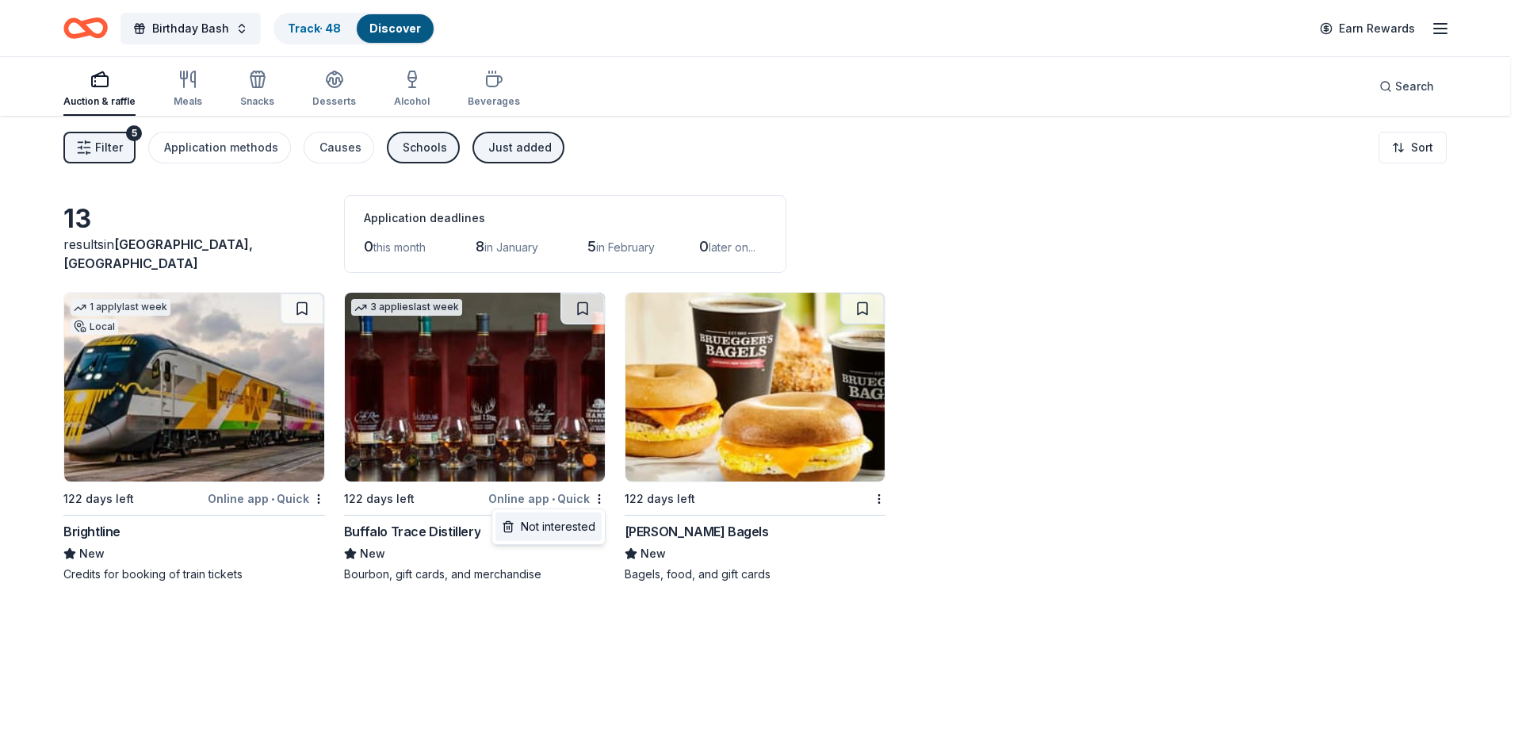
click at [568, 522] on div "Not interested" at bounding box center [549, 526] width 106 height 29
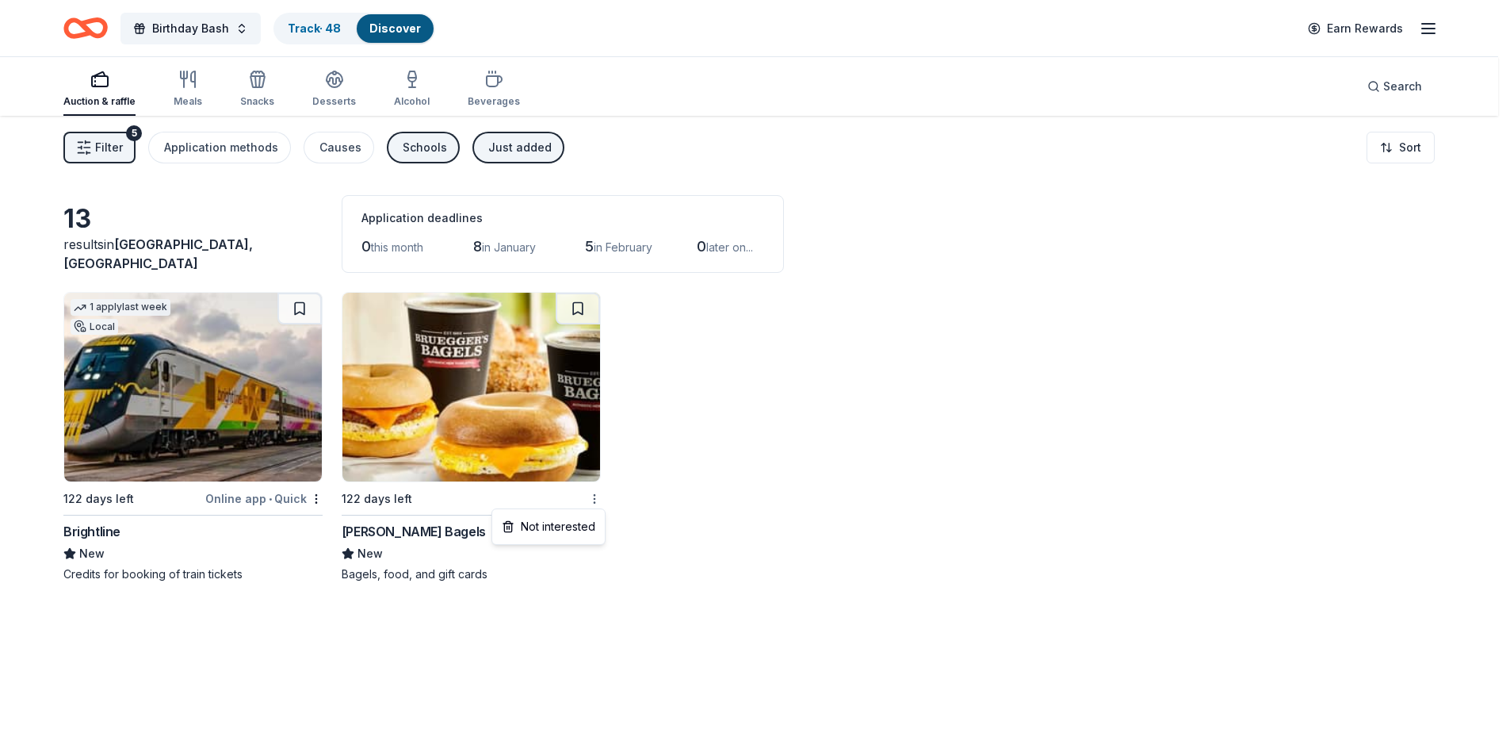
click at [603, 500] on html "Birthday Bash Track · 48 Discover Earn Rewards Auction & raffle Meals Snacks De…" at bounding box center [755, 378] width 1510 height 756
click at [571, 519] on div "Not interested" at bounding box center [549, 526] width 106 height 29
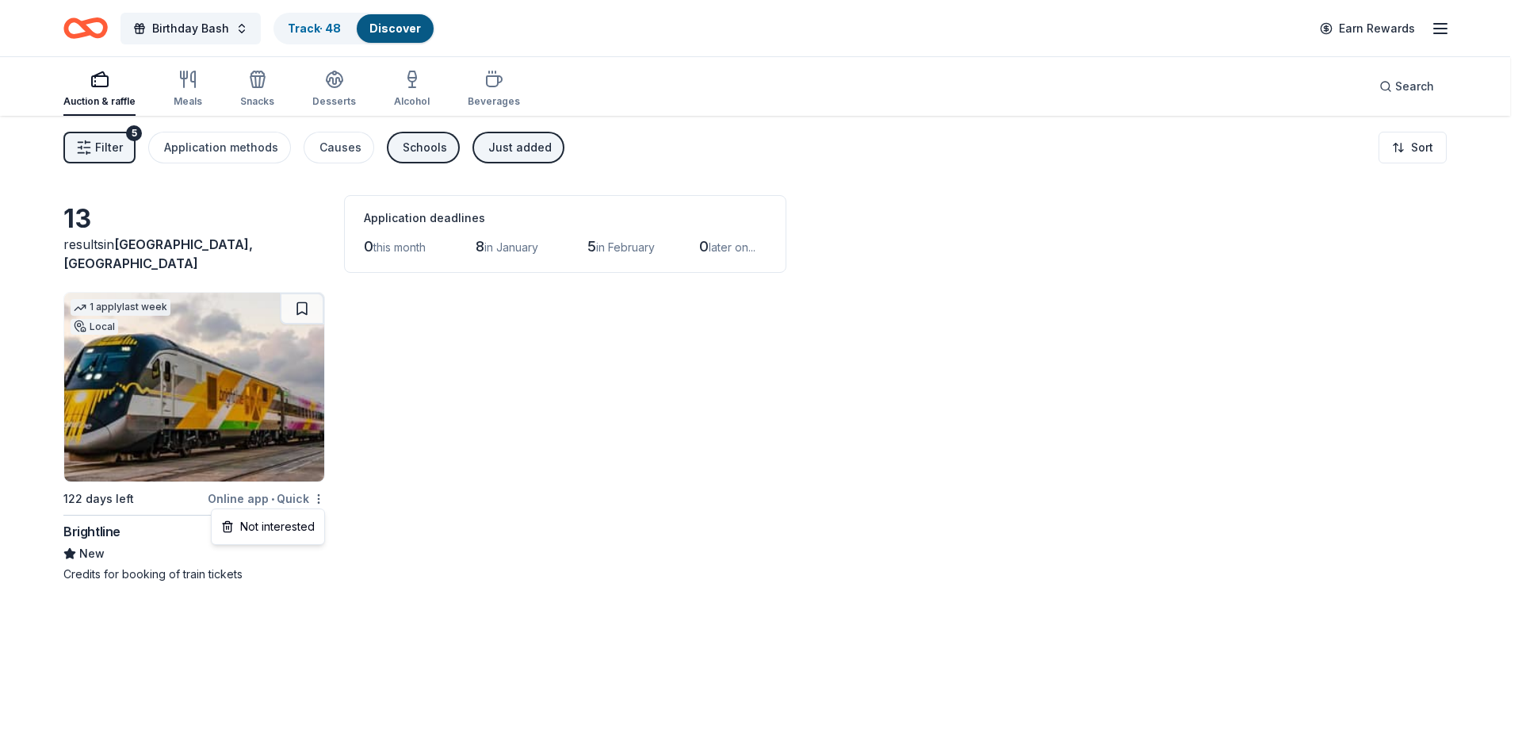
click at [318, 495] on html "Birthday Bash Track · 48 Discover Earn Rewards Auction & raffle Meals Snacks De…" at bounding box center [761, 378] width 1522 height 756
click at [294, 529] on div "Not interested" at bounding box center [268, 526] width 106 height 29
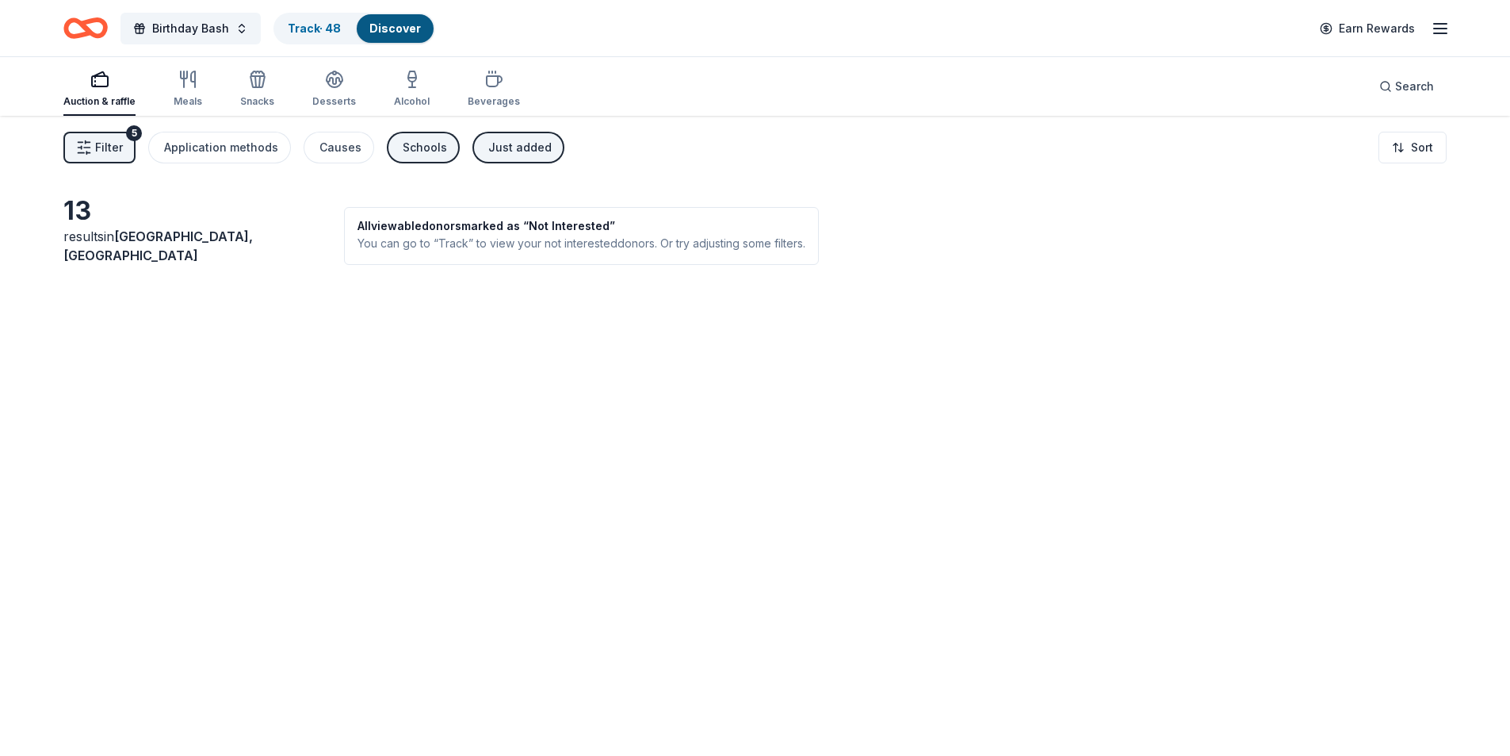
click at [102, 149] on span "Filter" at bounding box center [109, 147] width 28 height 19
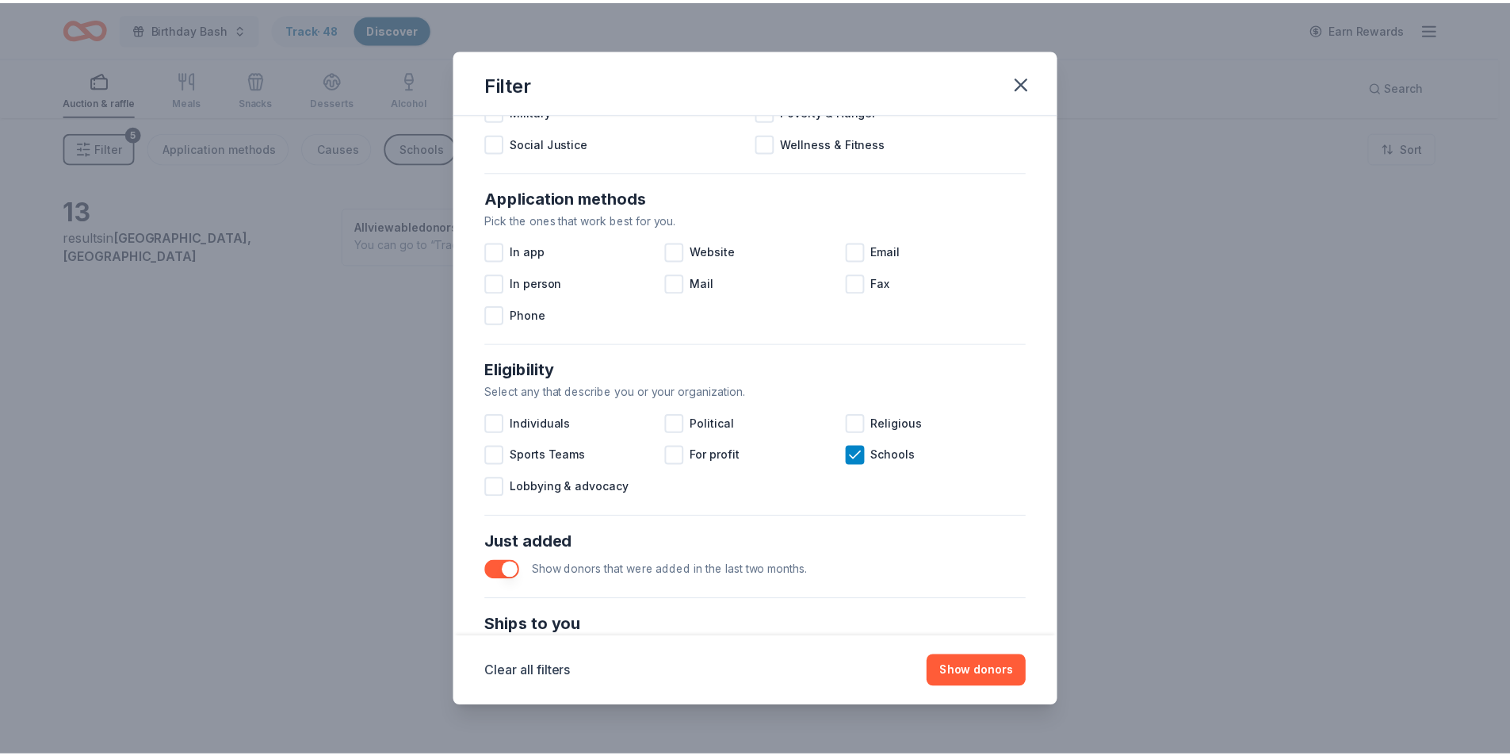
scroll to position [238, 0]
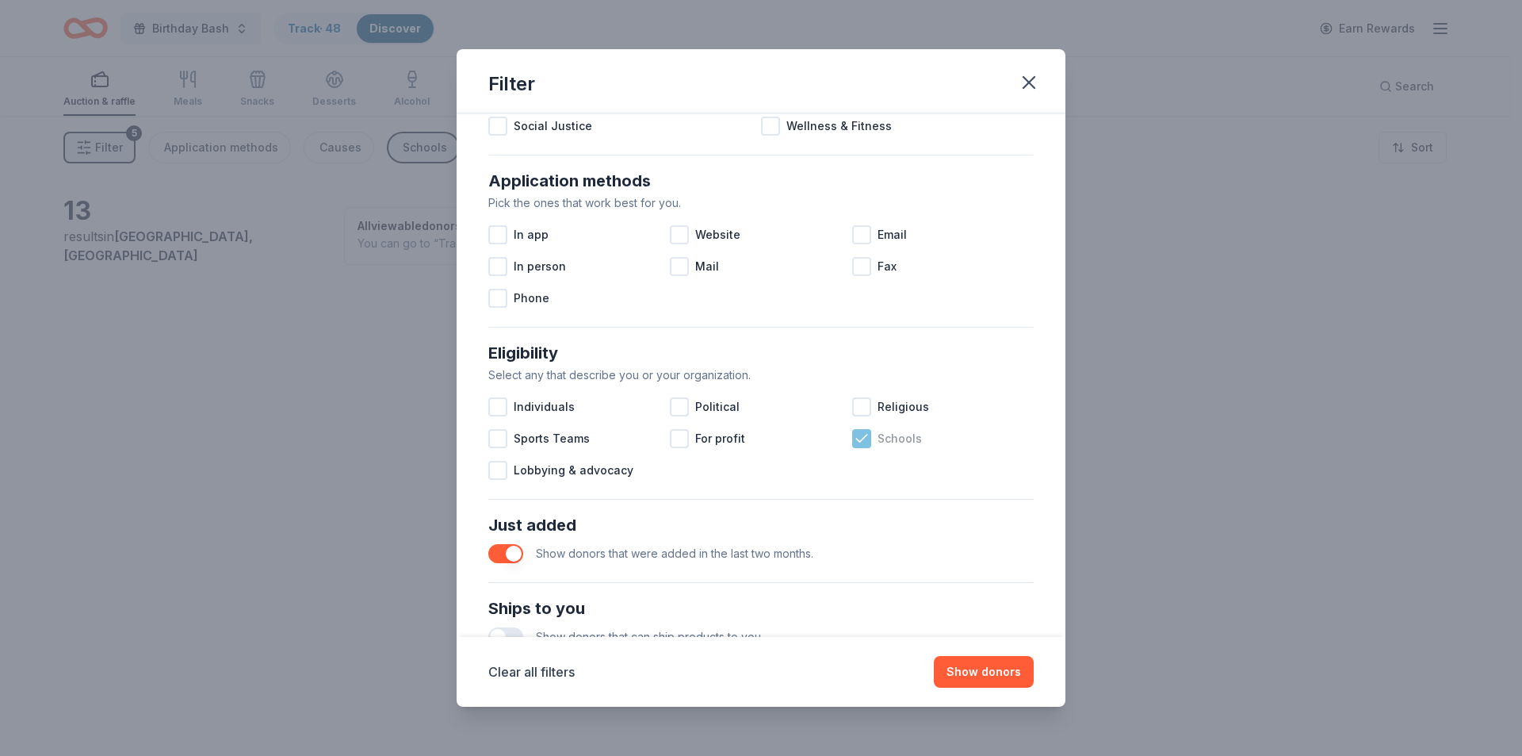
click at [854, 442] on icon at bounding box center [862, 439] width 16 height 16
click at [983, 656] on div "Clear all filters Show donors" at bounding box center [761, 672] width 546 height 32
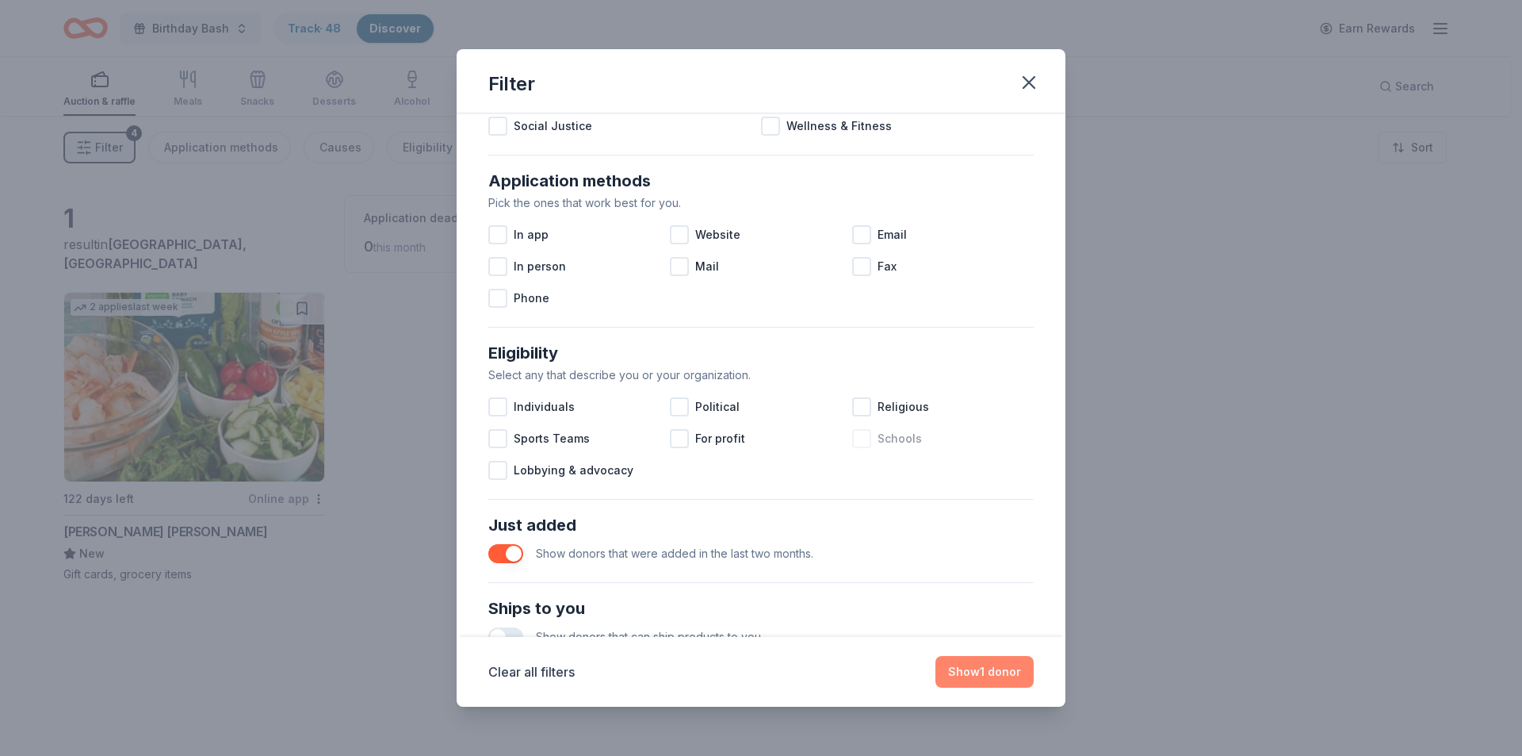
click at [955, 664] on button "Show 1 donor" at bounding box center [985, 672] width 98 height 32
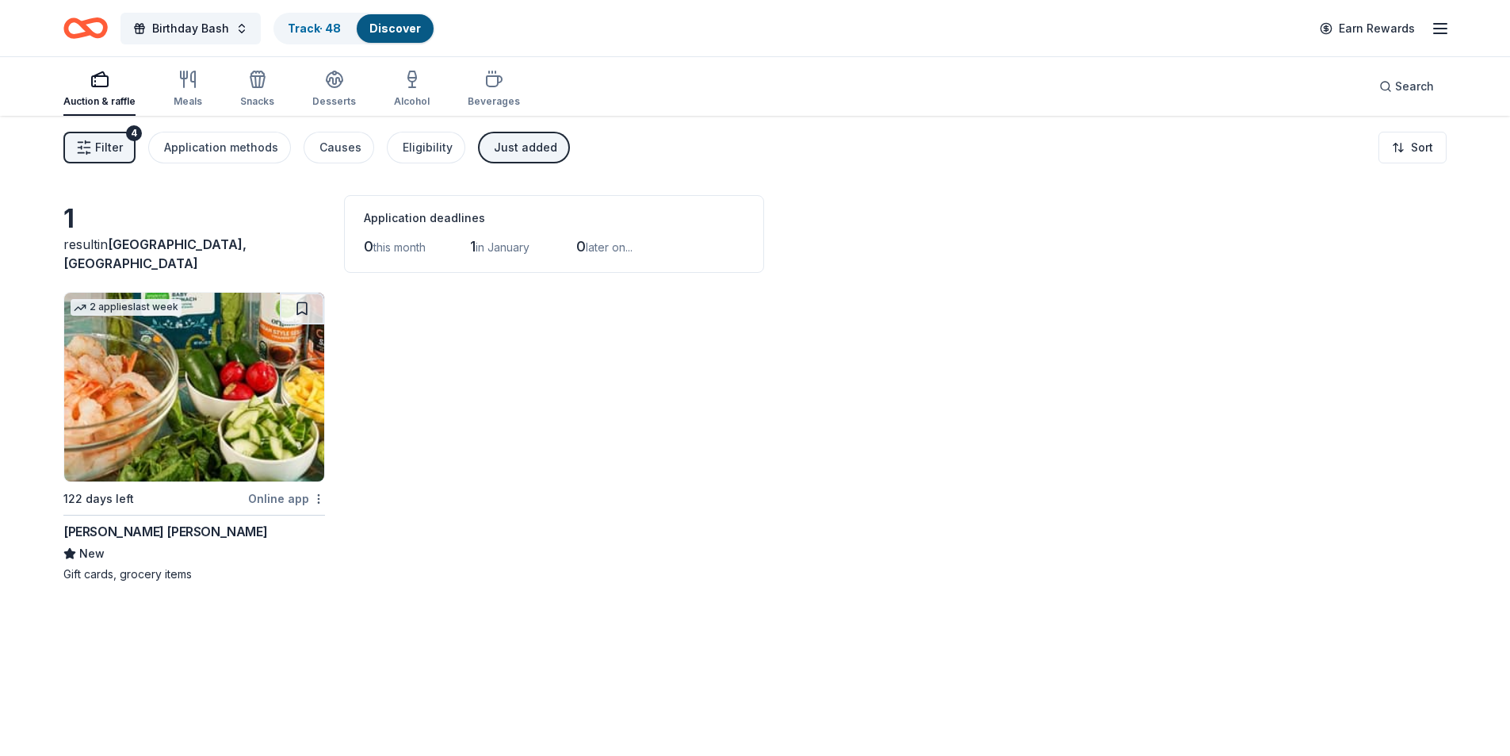
click at [320, 495] on html "Birthday Bash Track · 48 Discover Earn Rewards Auction & raffle Meals Snacks De…" at bounding box center [755, 378] width 1510 height 756
click at [303, 529] on div "Not interested" at bounding box center [268, 526] width 106 height 29
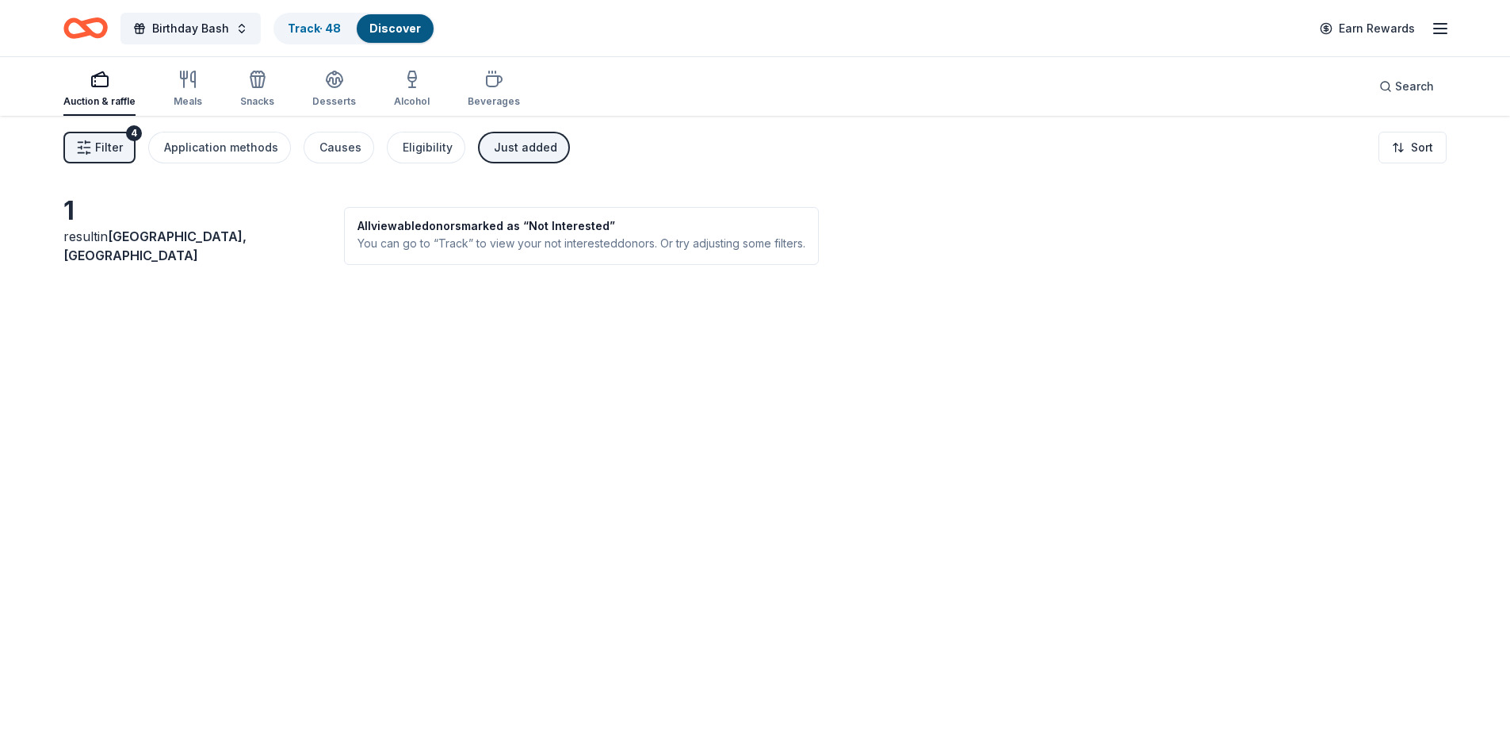
click at [1422, 41] on div "Earn Rewards" at bounding box center [1381, 28] width 140 height 37
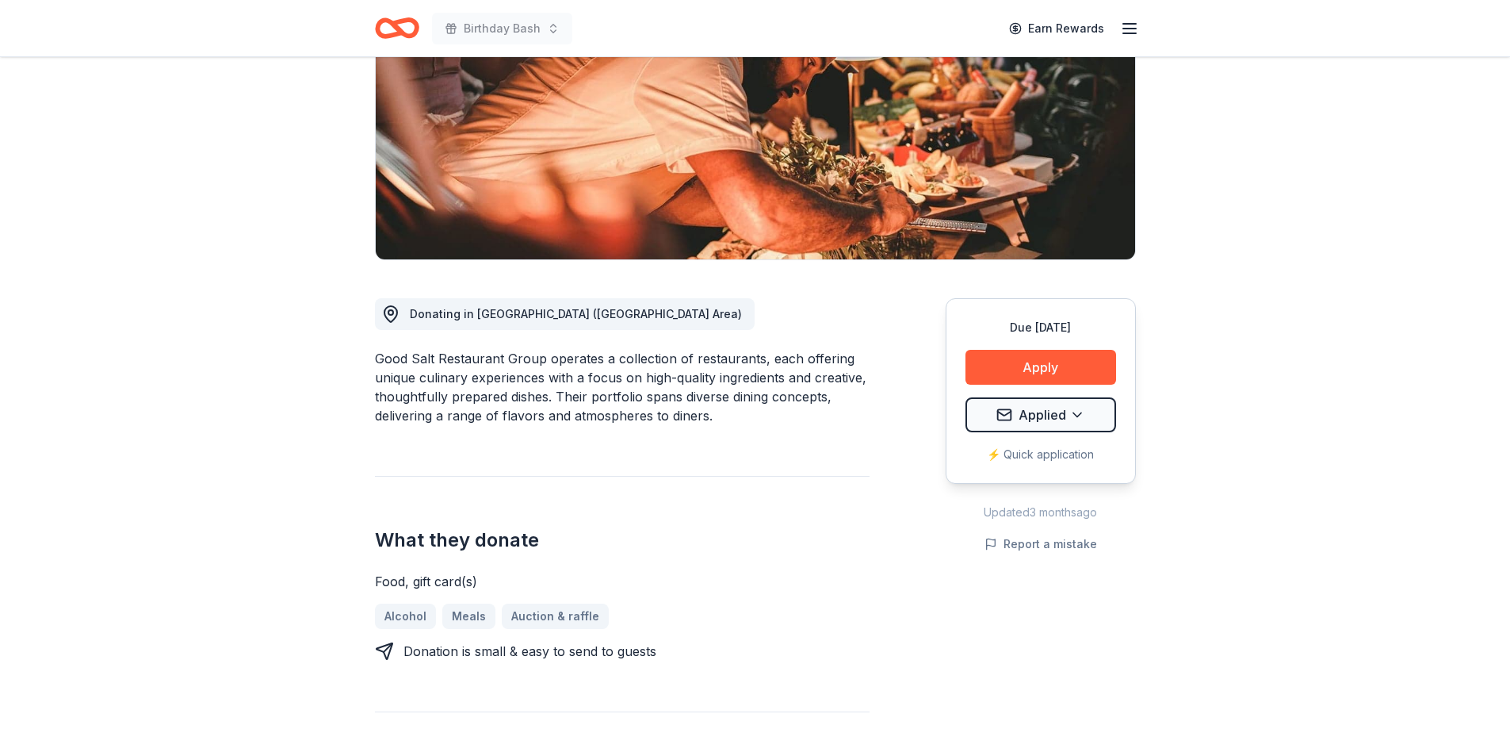
scroll to position [238, 0]
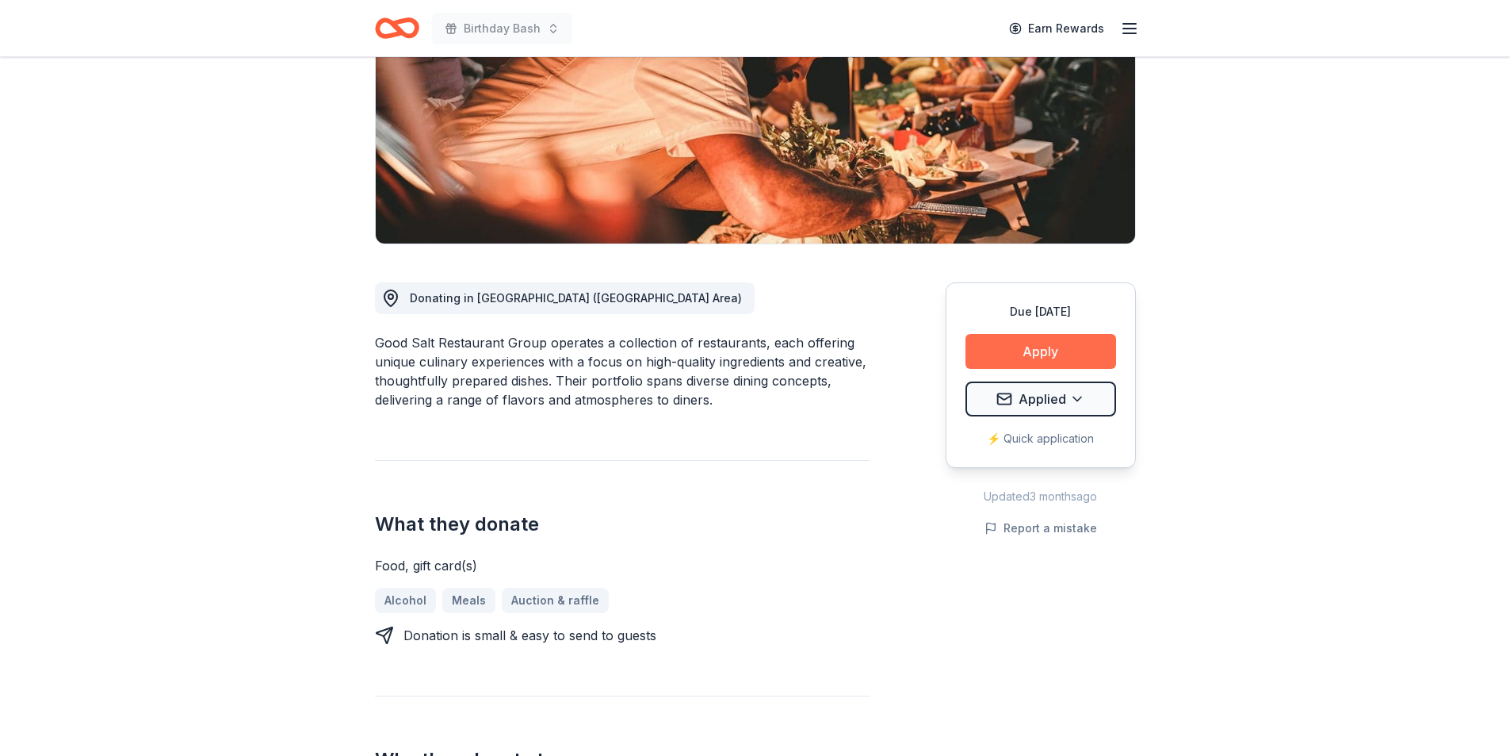
click at [1023, 337] on button "Apply" at bounding box center [1041, 351] width 151 height 35
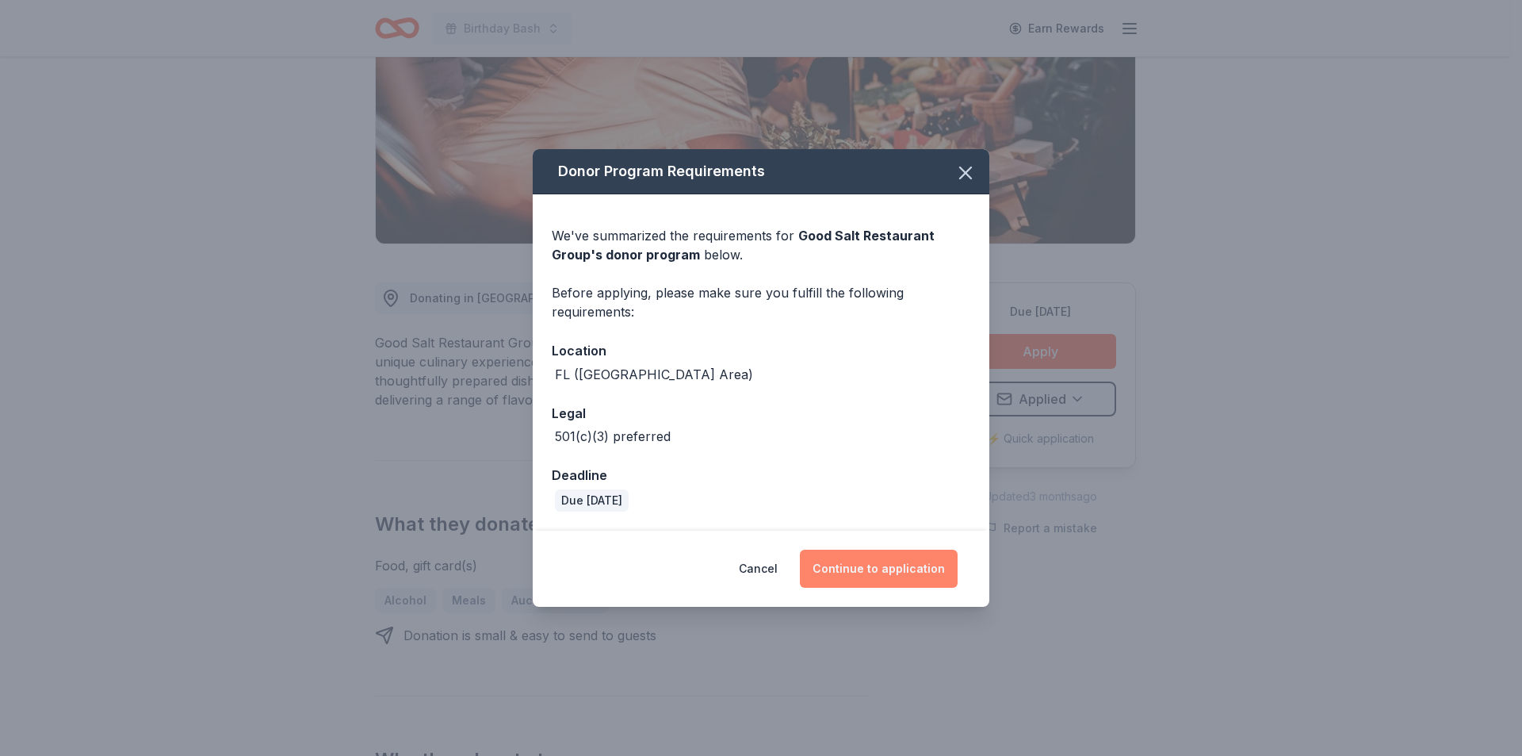
click at [887, 572] on button "Continue to application" at bounding box center [879, 568] width 158 height 38
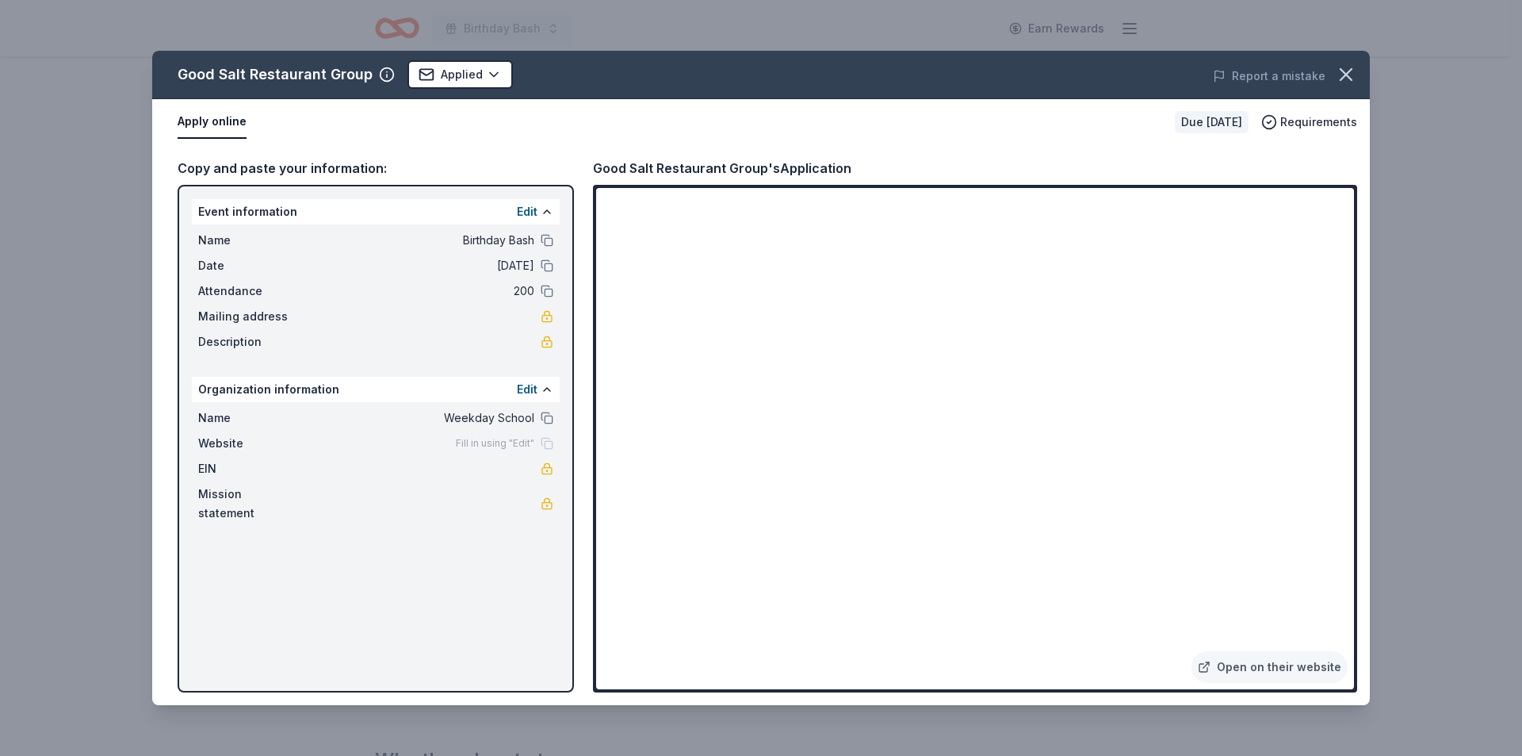
click at [68, 182] on div "Good Salt Restaurant Group Applied Report a mistake Apply online Due in 122 day…" at bounding box center [761, 378] width 1522 height 756
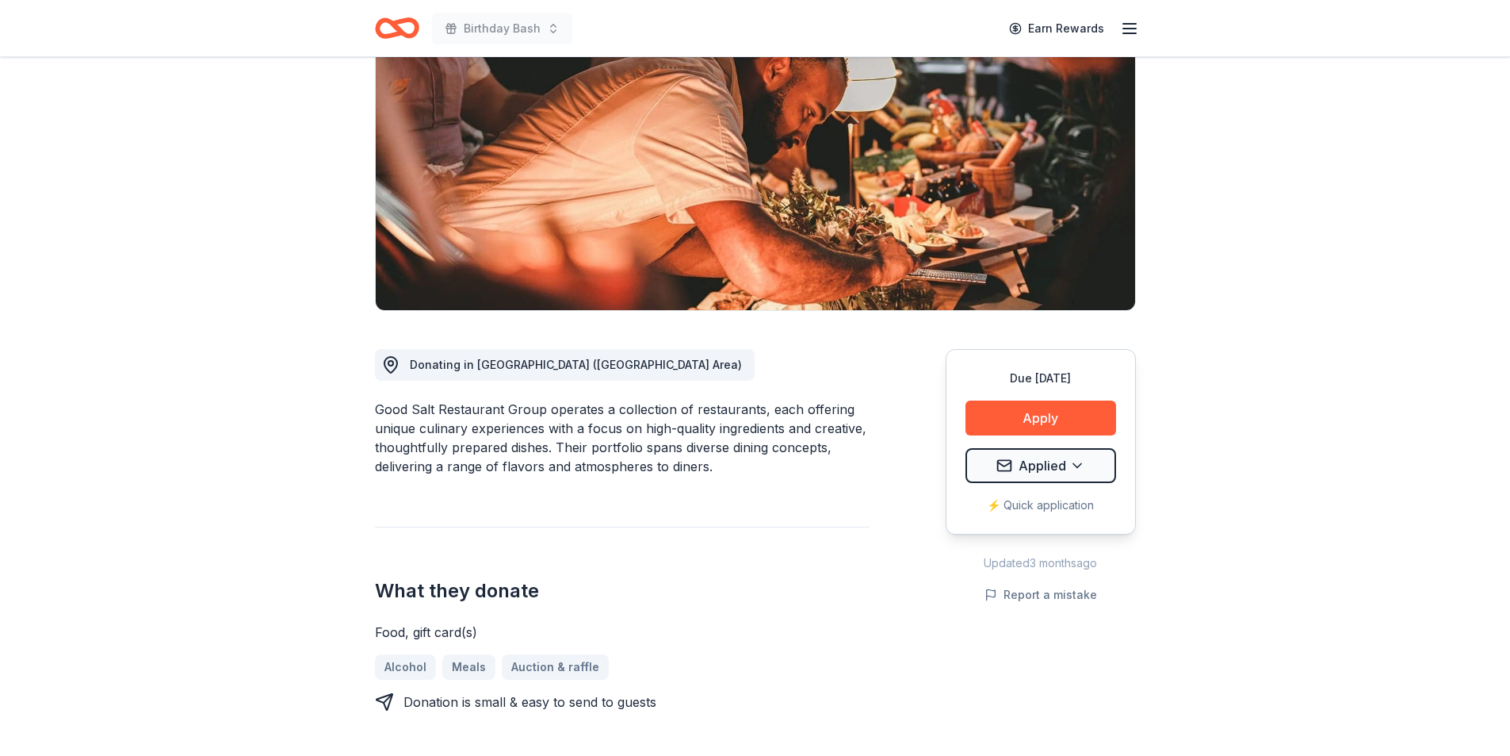
scroll to position [0, 0]
